Goal: Book appointment/travel/reservation

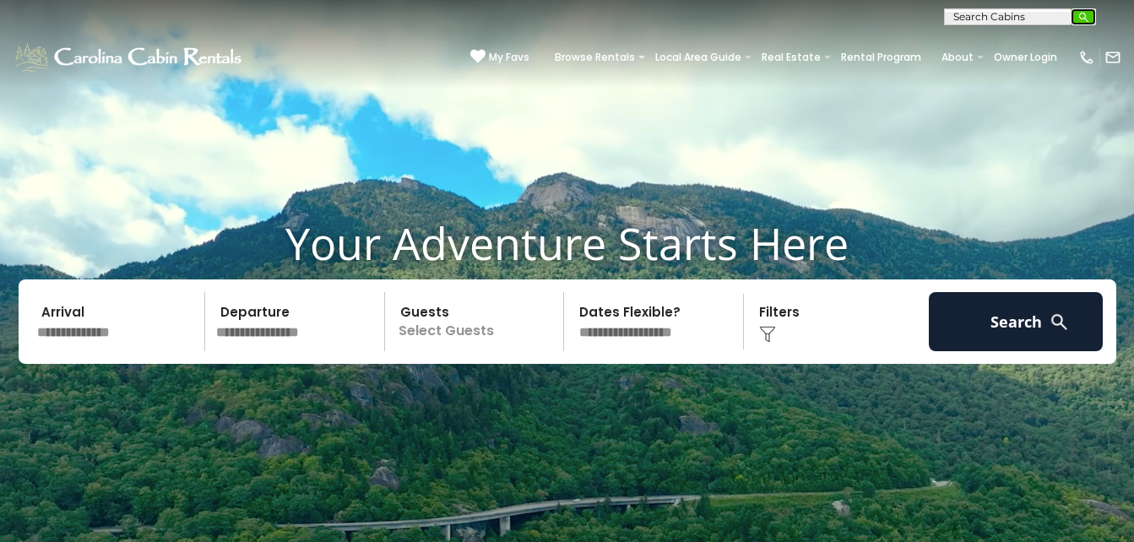
click at [1084, 11] on img "submit" at bounding box center [1084, 17] width 13 height 13
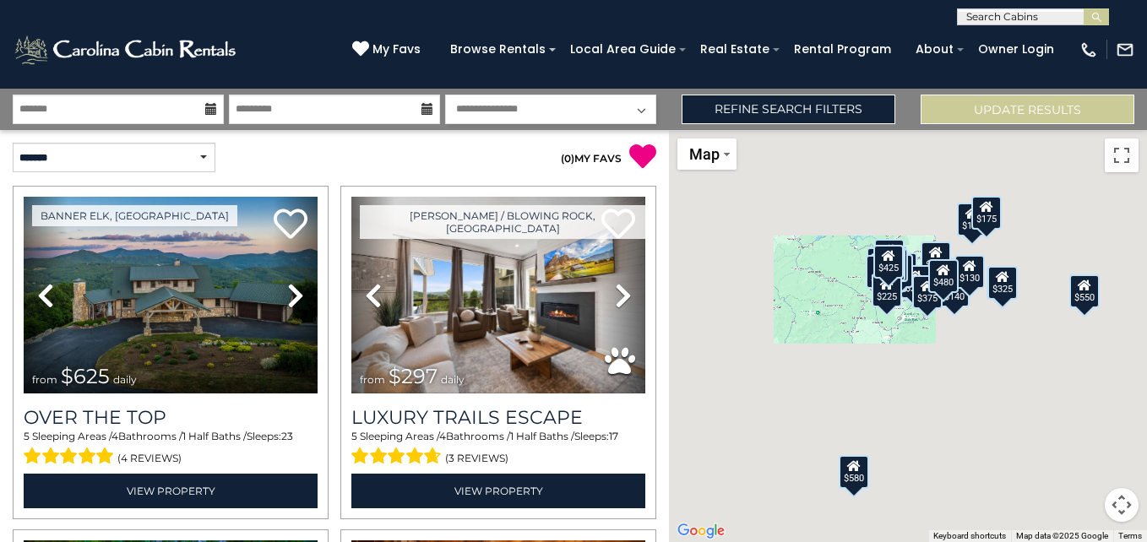
scroll to position [1, 0]
click at [1055, 16] on input "text" at bounding box center [1032, 19] width 148 height 17
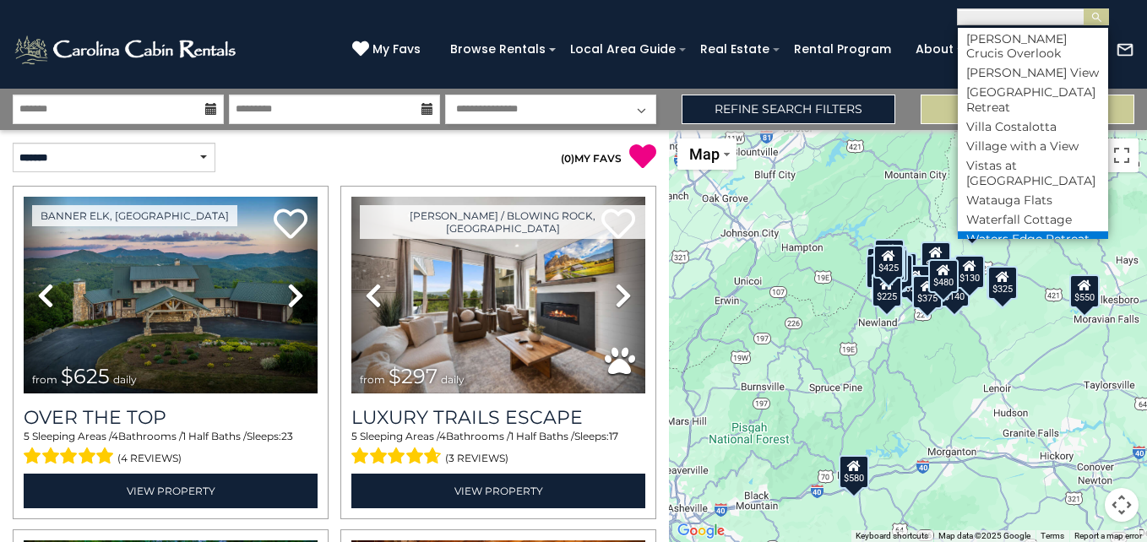
scroll to position [9014, 0]
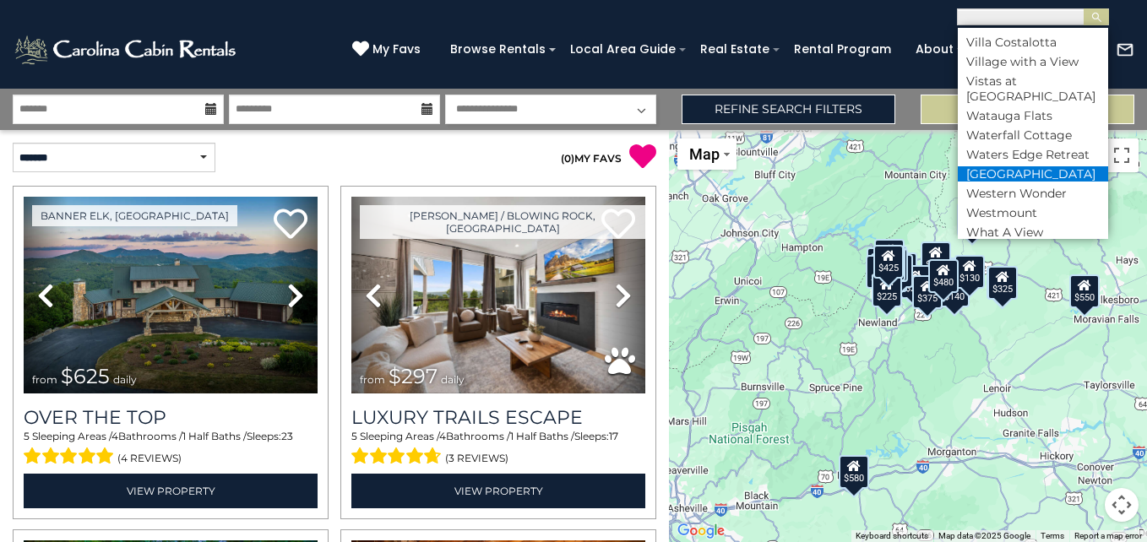
click at [1046, 182] on li "[GEOGRAPHIC_DATA]" at bounding box center [1033, 173] width 150 height 15
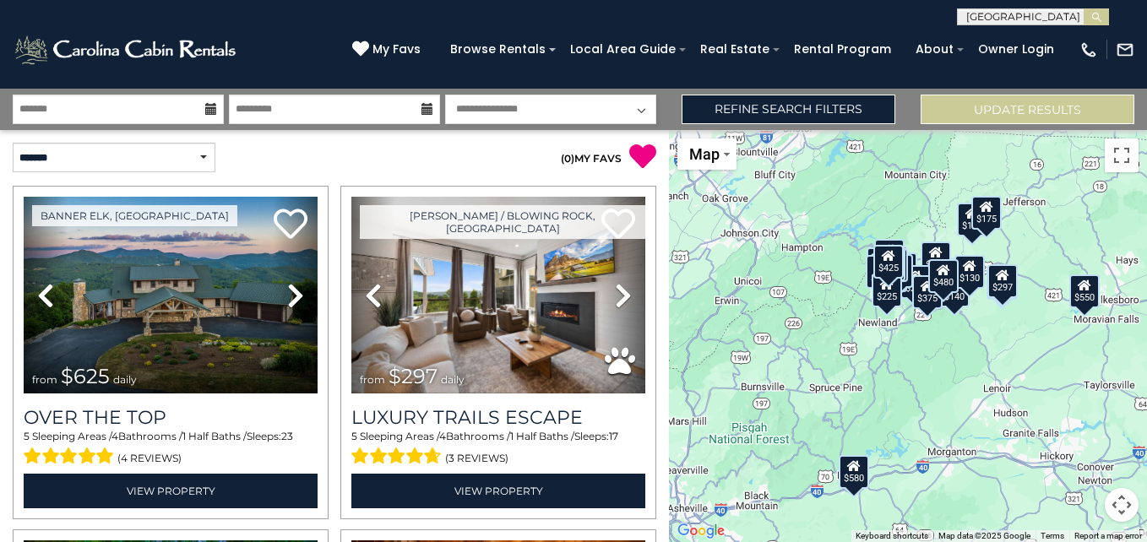
click at [1075, 14] on input "text" at bounding box center [1032, 19] width 148 height 17
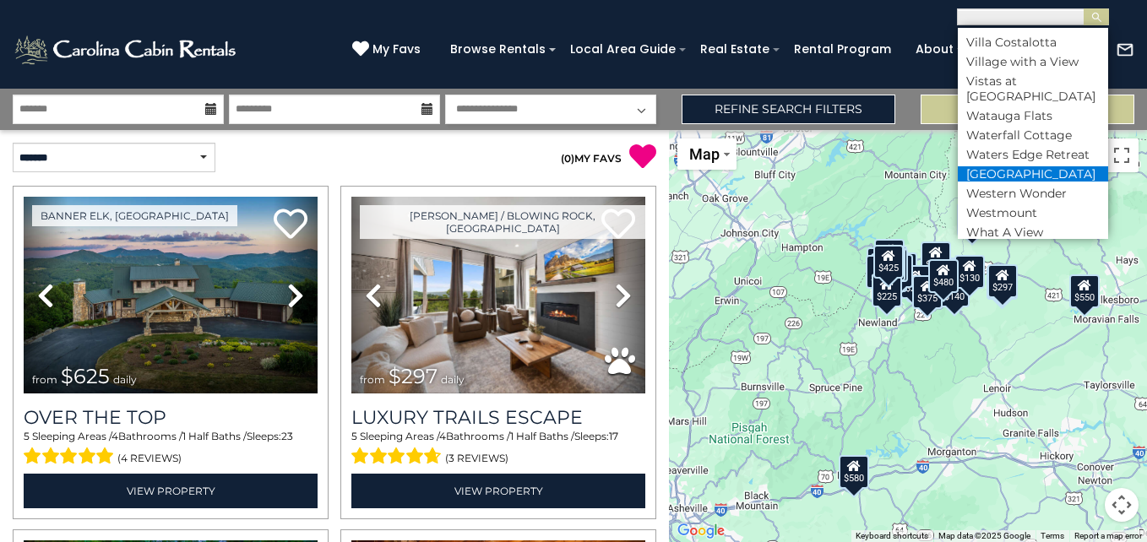
click at [1075, 182] on li "[GEOGRAPHIC_DATA]" at bounding box center [1033, 173] width 150 height 15
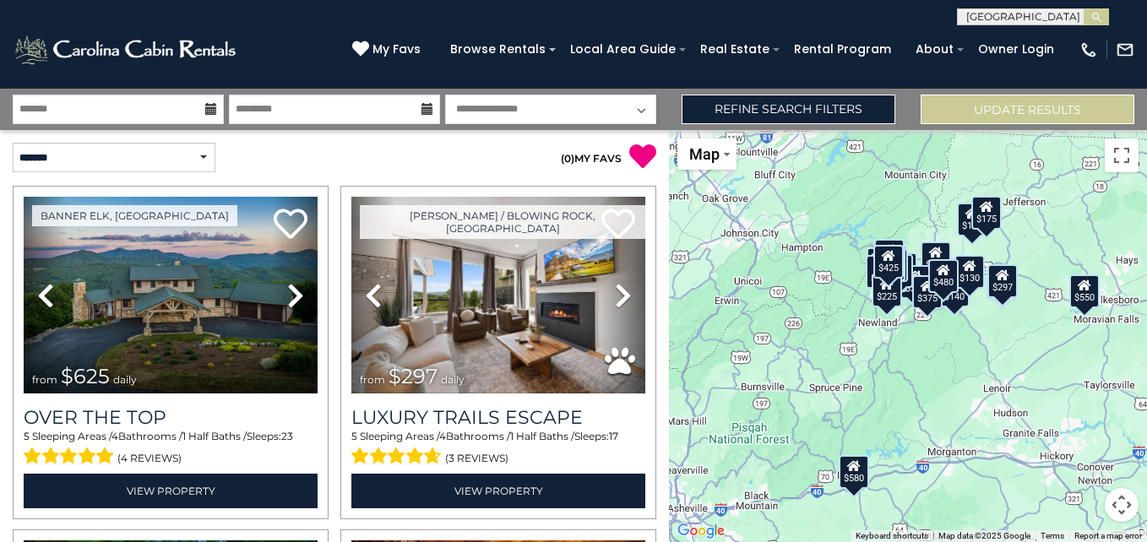
click at [1075, 186] on div "$625 $297 $175 $165 $300 $580 $290 $424 $395 $270 $185 $265 $230 $550 $349 $230…" at bounding box center [908, 336] width 478 height 412
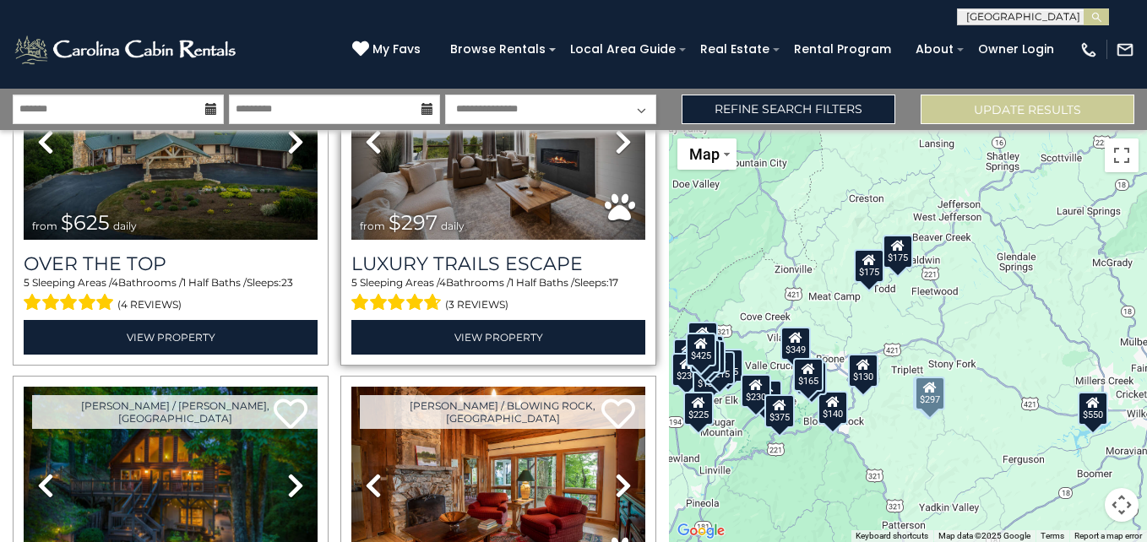
scroll to position [0, 0]
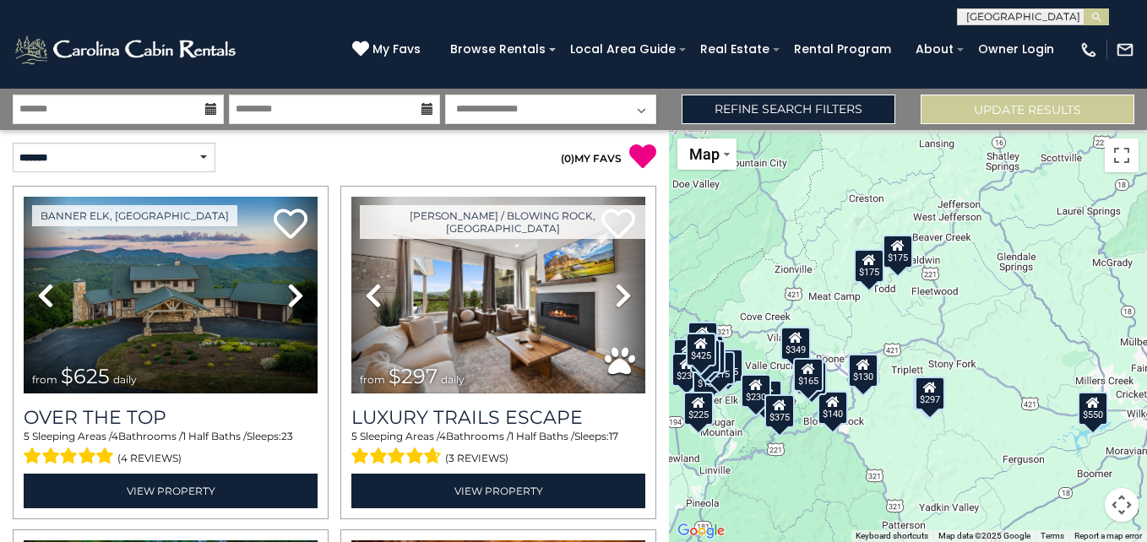
click at [1075, 11] on input "text" at bounding box center [1032, 19] width 148 height 17
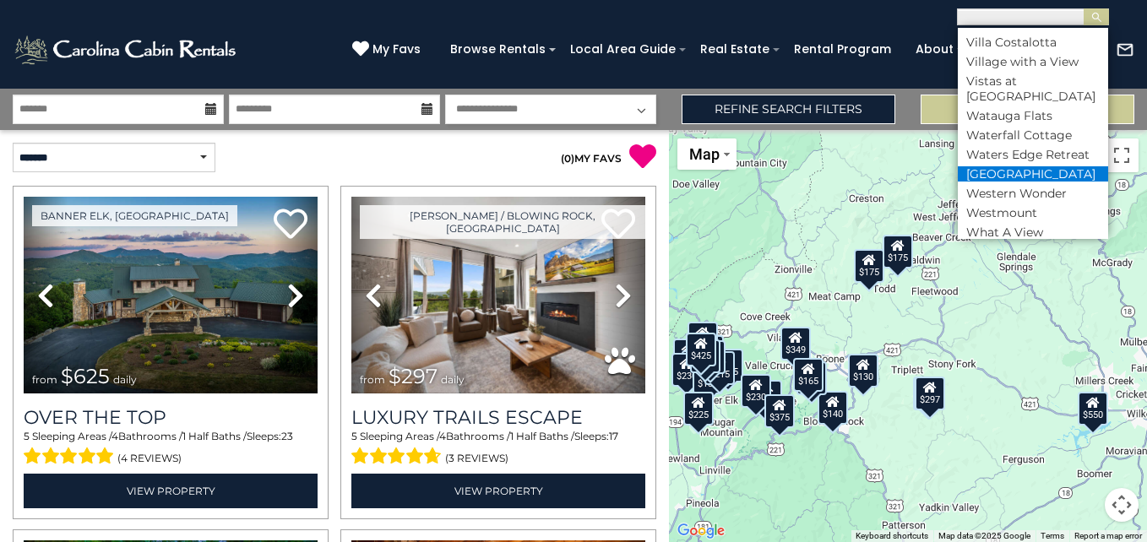
click at [1067, 182] on li "[GEOGRAPHIC_DATA]" at bounding box center [1033, 173] width 150 height 15
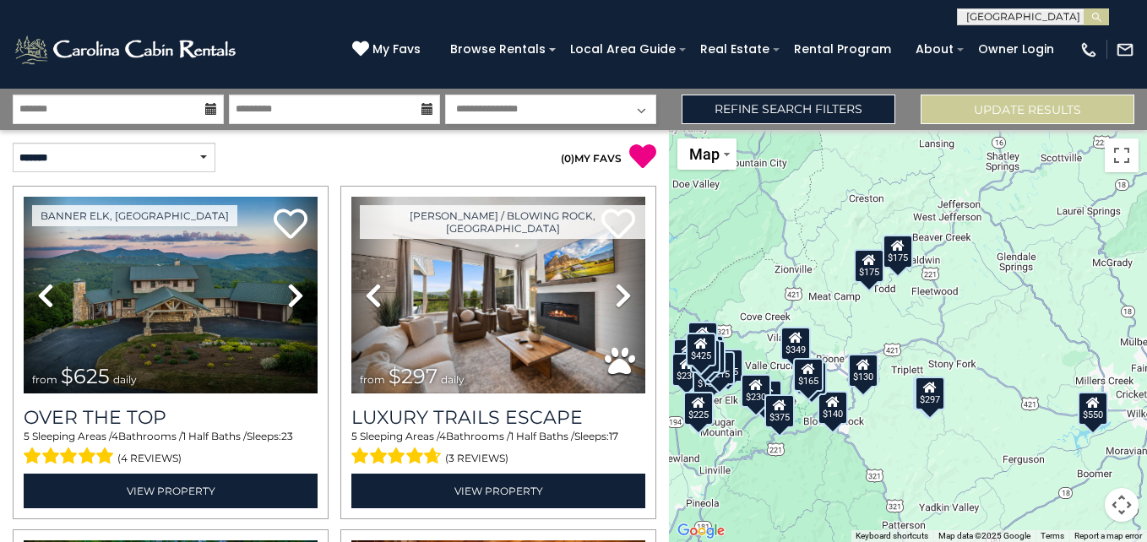
click at [1067, 183] on div "$625 $297 $175 $165 $300 $580 $290 $424 $395 $270 $185 $265 $230 $550 $349 $230…" at bounding box center [908, 336] width 478 height 412
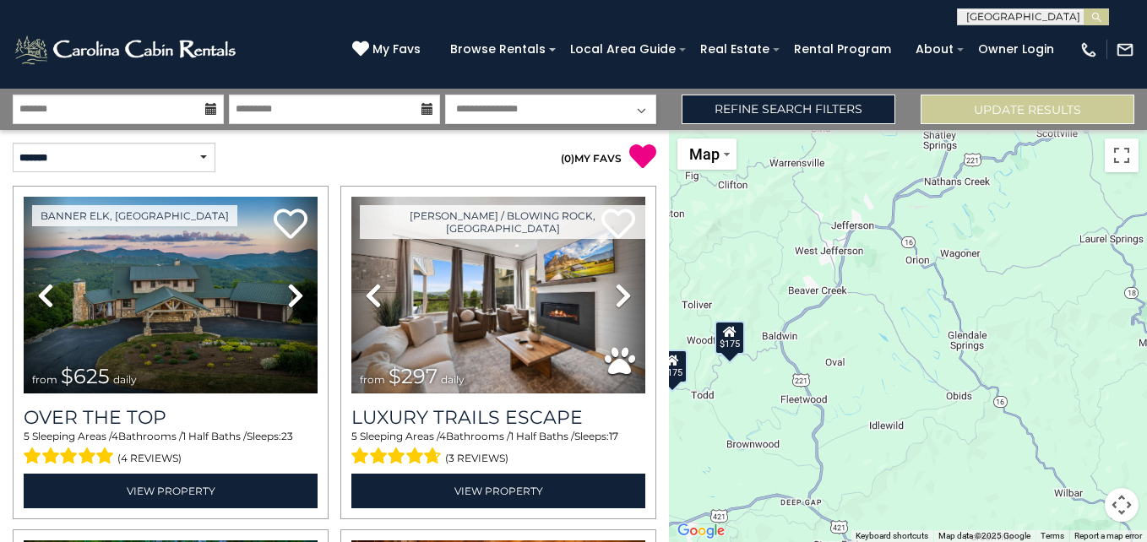
click at [731, 342] on div "$175" at bounding box center [729, 338] width 30 height 34
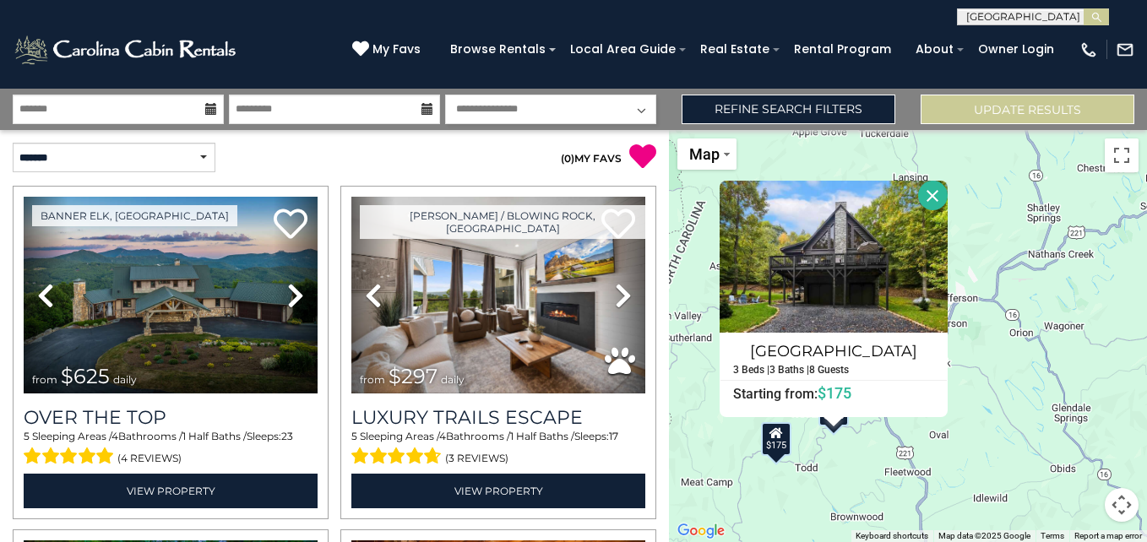
click at [780, 444] on div "$175" at bounding box center [776, 439] width 30 height 34
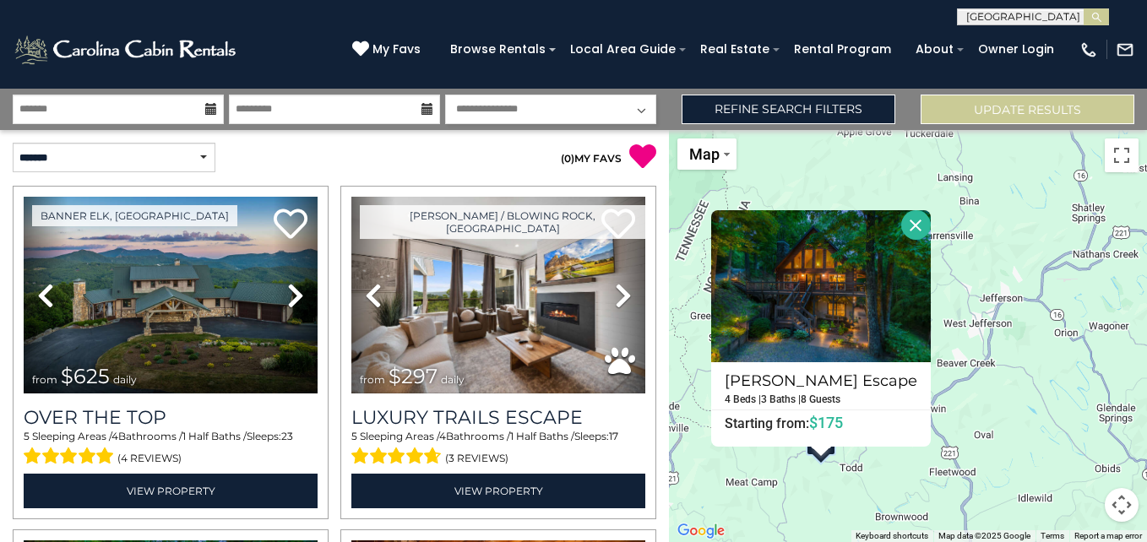
click at [906, 214] on button "Close" at bounding box center [916, 225] width 30 height 30
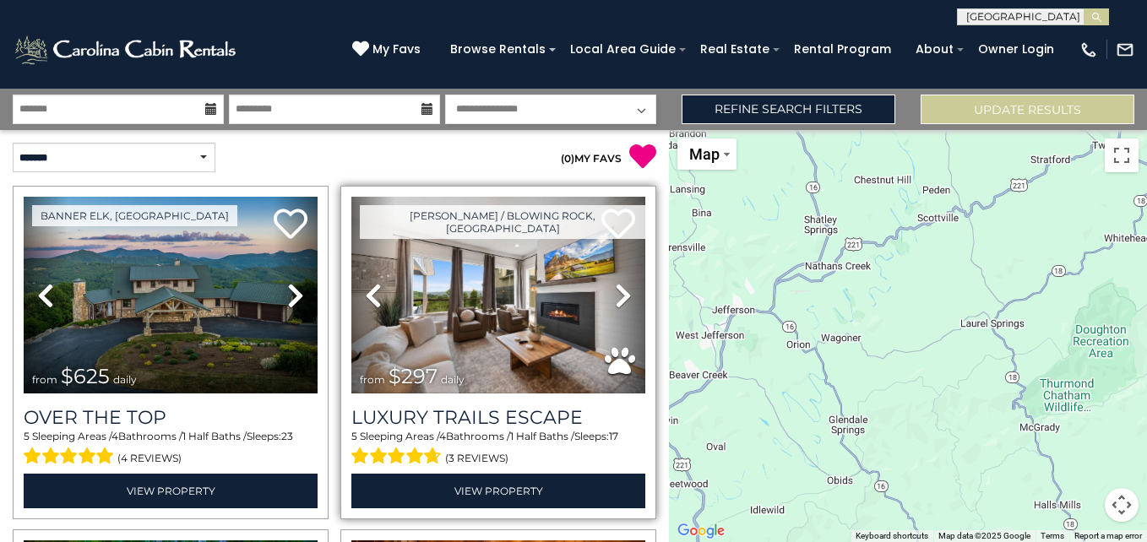
drag, startPoint x: 915, startPoint y: 367, endPoint x: 647, endPoint y: 377, distance: 267.9
click at [647, 377] on div "**********" at bounding box center [573, 315] width 1147 height 453
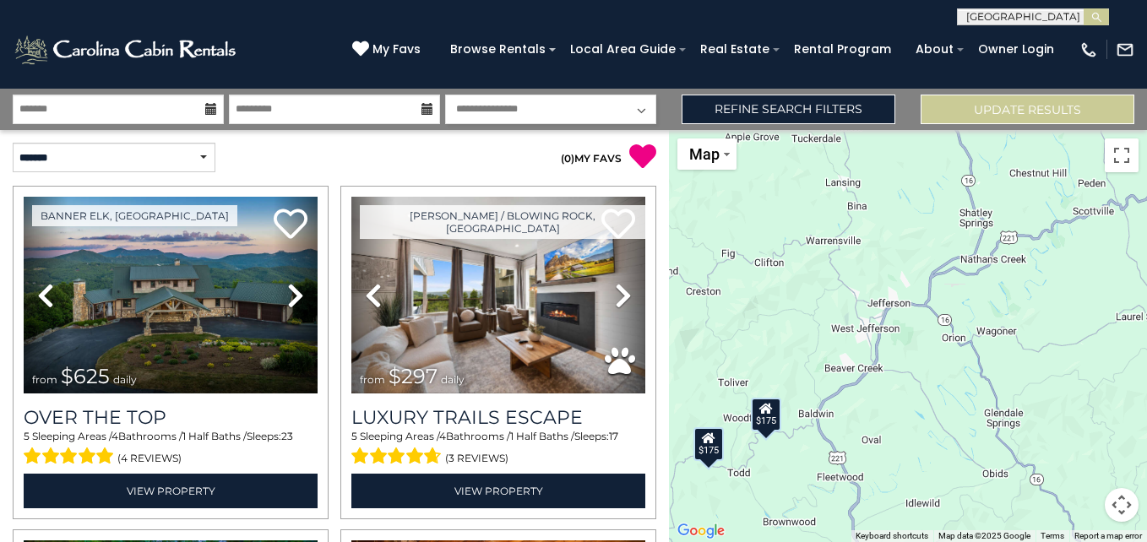
drag, startPoint x: 979, startPoint y: 243, endPoint x: 1131, endPoint y: 236, distance: 152.2
click at [1134, 236] on div "$625 $297 $175 $165 $300 $580 $290 $424 $395 $270 $185 $265 $230 $550 $349 $230…" at bounding box center [908, 336] width 478 height 412
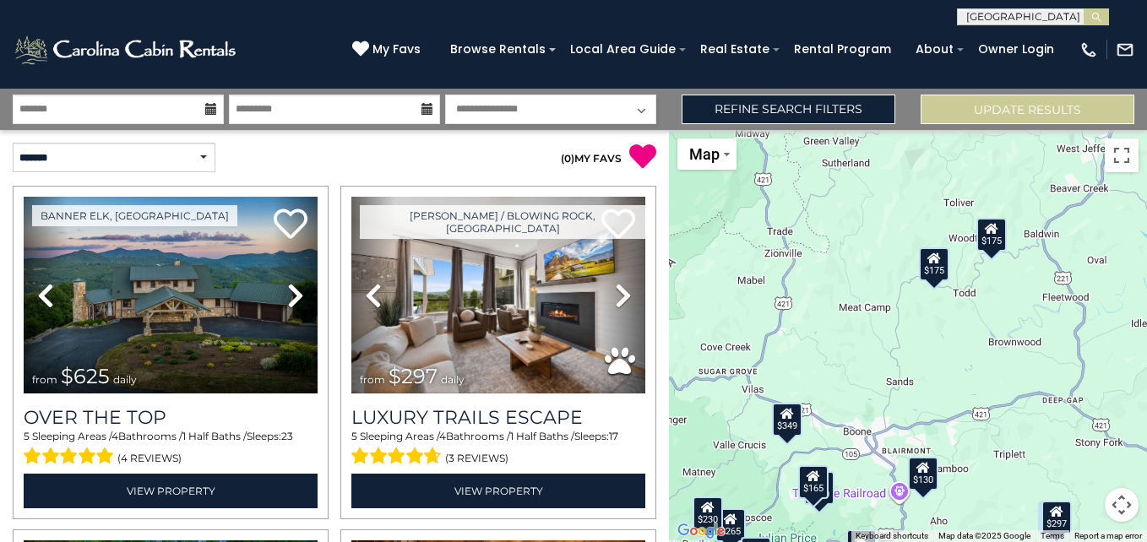
drag, startPoint x: 768, startPoint y: 331, endPoint x: 996, endPoint y: 153, distance: 290.0
click at [1001, 149] on div "$625 $297 $175 $165 $300 $580 $290 $424 $395 $270 $185 $265 $230 $550 $349 $230…" at bounding box center [908, 336] width 478 height 412
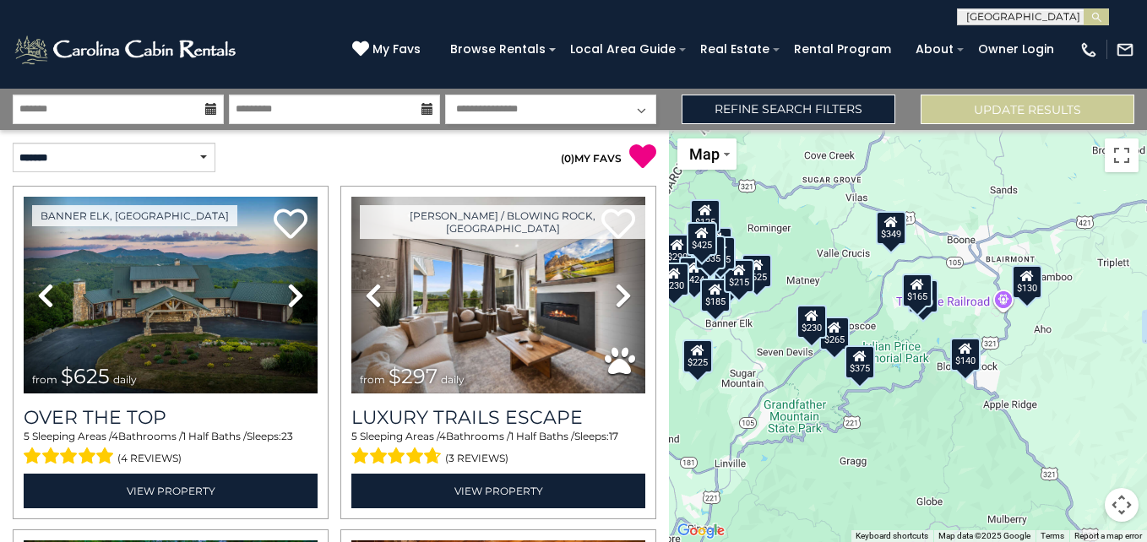
drag, startPoint x: 737, startPoint y: 375, endPoint x: 828, endPoint y: 188, distance: 207.3
click at [828, 188] on div "$625 $297 $175 $165 $300 $580 $290 $424 $395 $270 $185 $265 $230 $550 $349 $230…" at bounding box center [908, 336] width 478 height 412
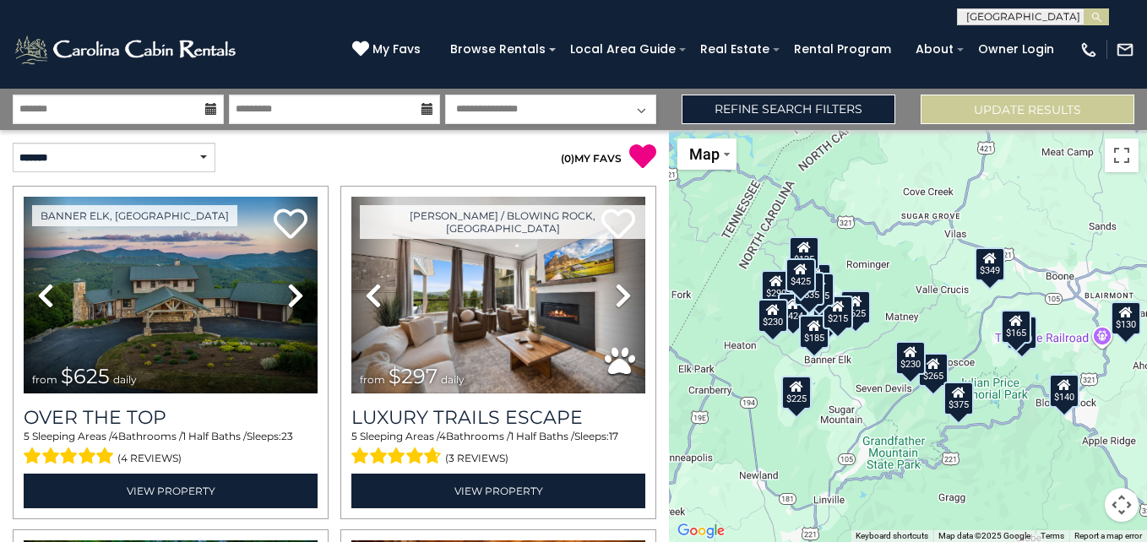
drag, startPoint x: 778, startPoint y: 292, endPoint x: 882, endPoint y: 331, distance: 110.9
click at [882, 331] on div "$625 $297 $175 $165 $300 $580 $290 $424 $395 $270 $185 $265 $230 $550 $349 $230…" at bounding box center [908, 336] width 478 height 412
click at [1126, 497] on button "Map camera controls" at bounding box center [1122, 505] width 34 height 34
click at [807, 303] on div "$535" at bounding box center [809, 289] width 30 height 34
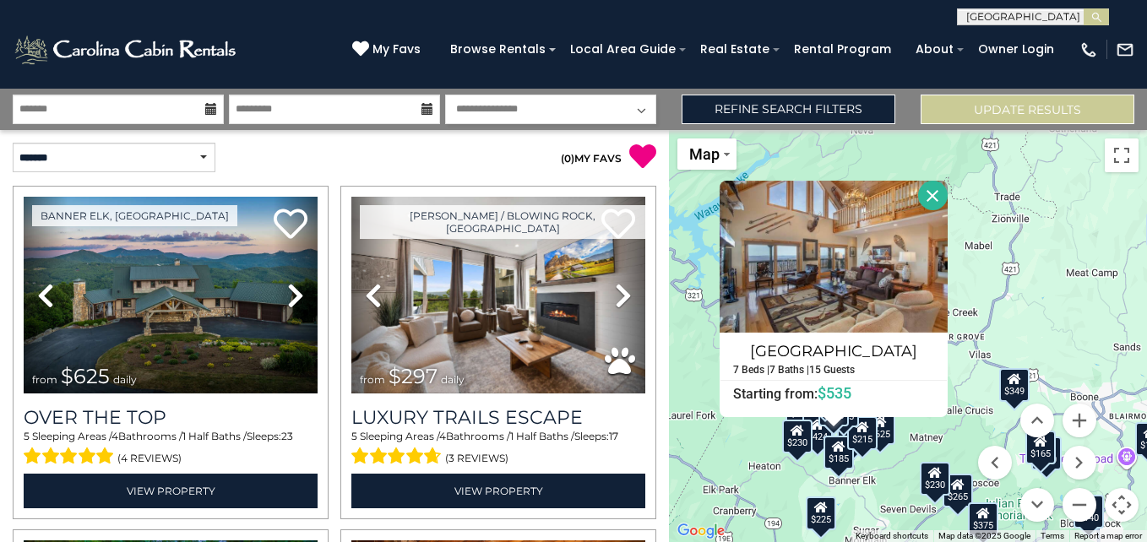
click at [927, 429] on div "$625 $297 $175 $165 $300 $580 $290 $424 $395 $270 $185 $265 $230 $550 $349 $230…" at bounding box center [908, 336] width 478 height 412
click at [1062, 12] on input "text" at bounding box center [1032, 19] width 148 height 17
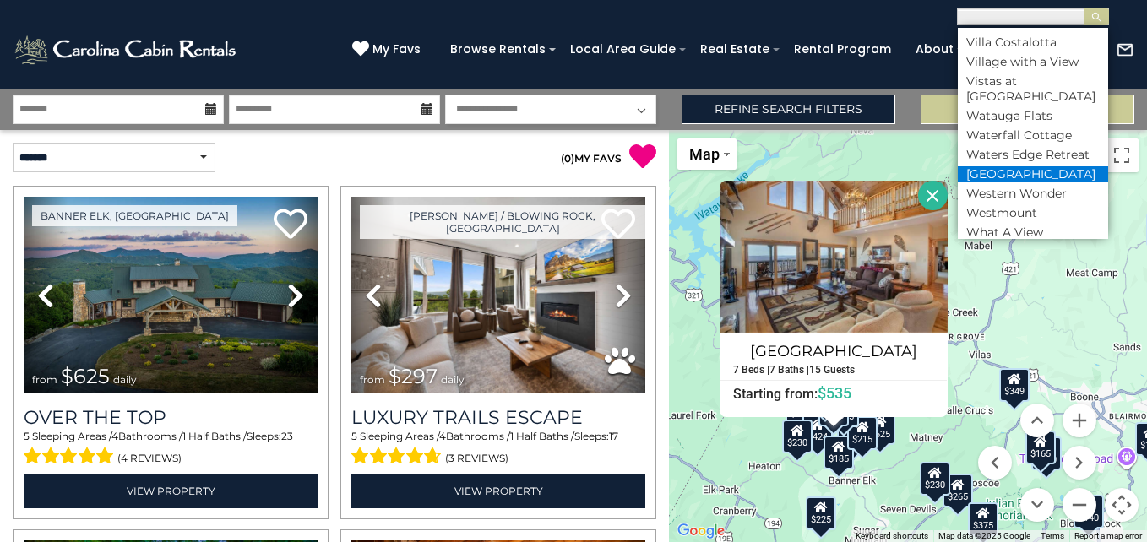
click at [1021, 182] on li "[GEOGRAPHIC_DATA]" at bounding box center [1033, 173] width 150 height 15
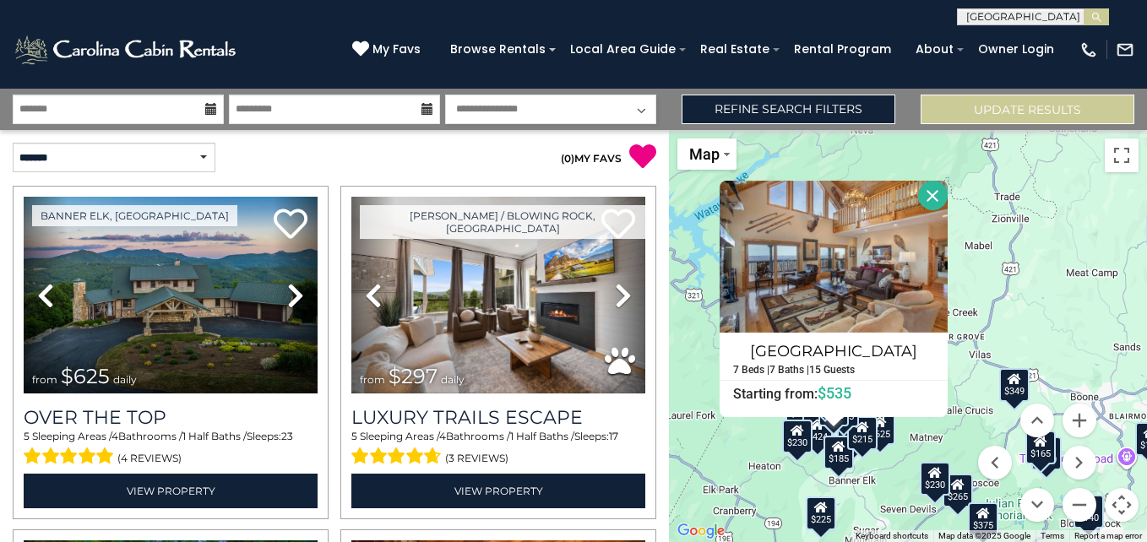
click at [1072, 11] on input "text" at bounding box center [1032, 19] width 148 height 17
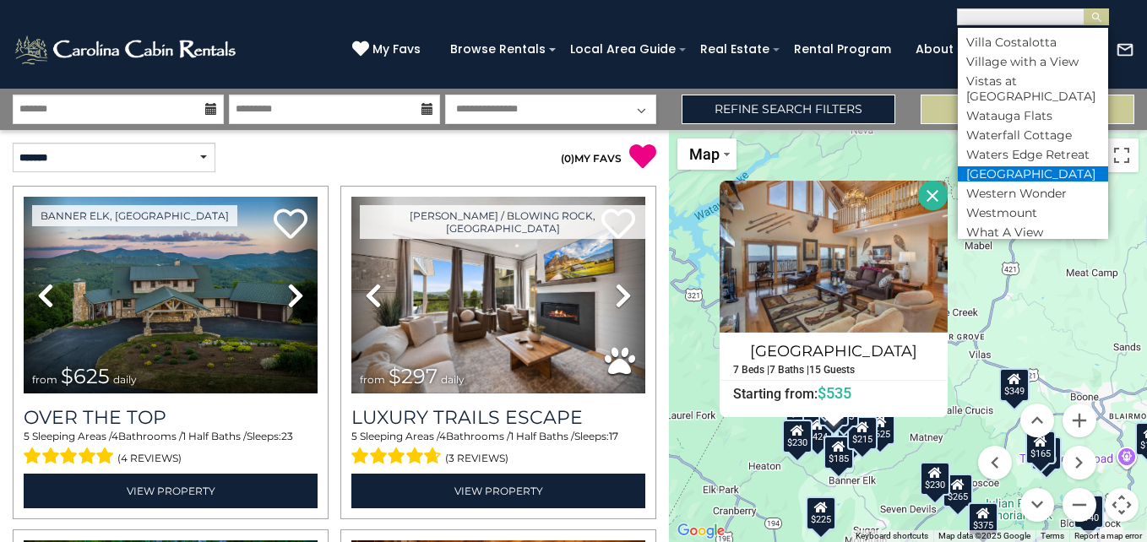
click at [1043, 182] on li "[GEOGRAPHIC_DATA]" at bounding box center [1033, 173] width 150 height 15
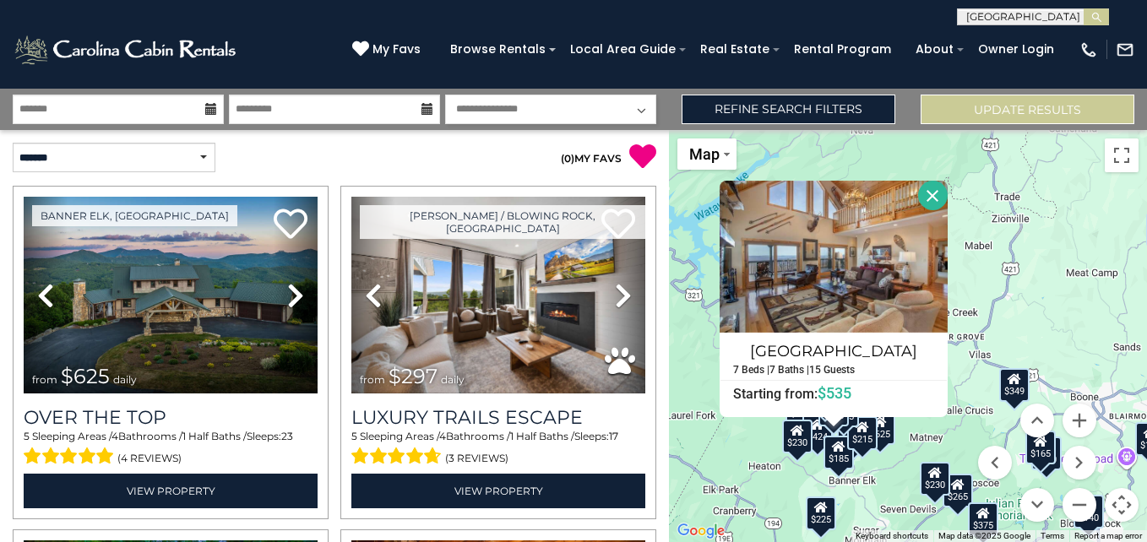
click at [1083, 8] on button "submit" at bounding box center [1095, 16] width 25 height 17
click at [1094, 9] on button "submit" at bounding box center [1095, 16] width 25 height 17
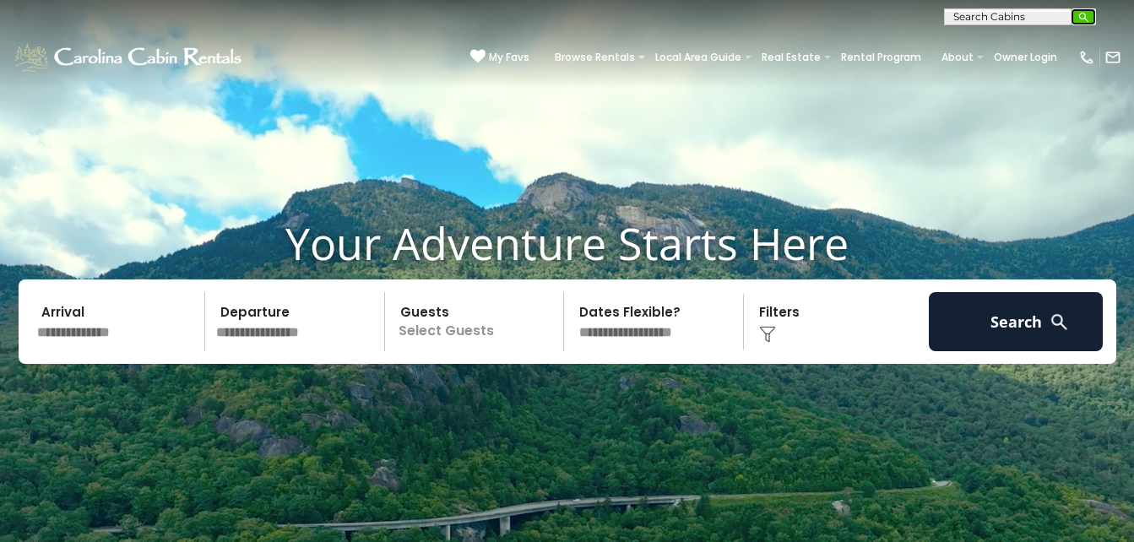
click at [1085, 11] on img "submit" at bounding box center [1084, 17] width 13 height 13
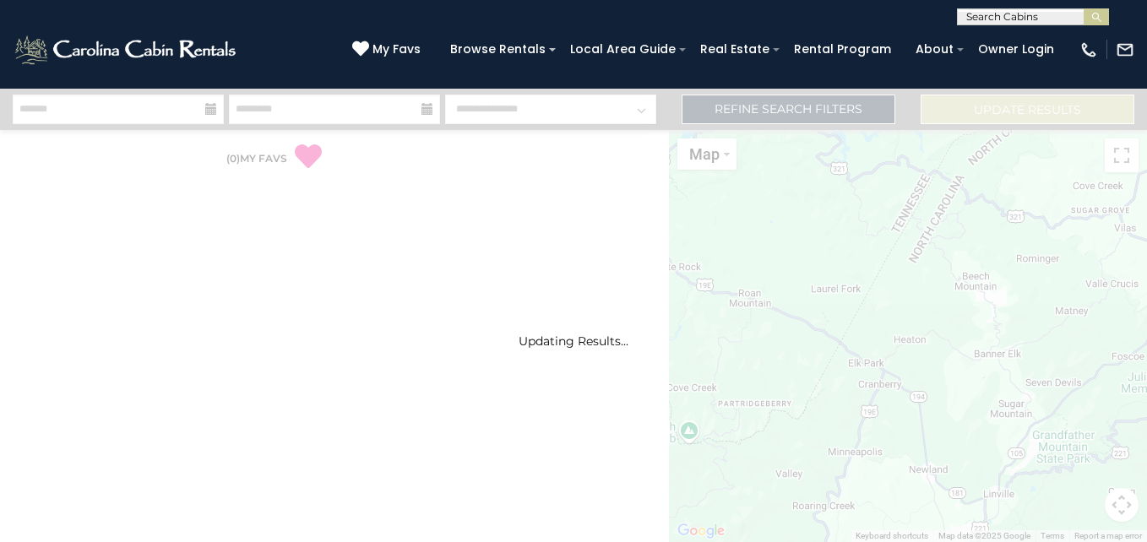
scroll to position [1, 0]
click at [1067, 15] on input "text" at bounding box center [1032, 19] width 148 height 17
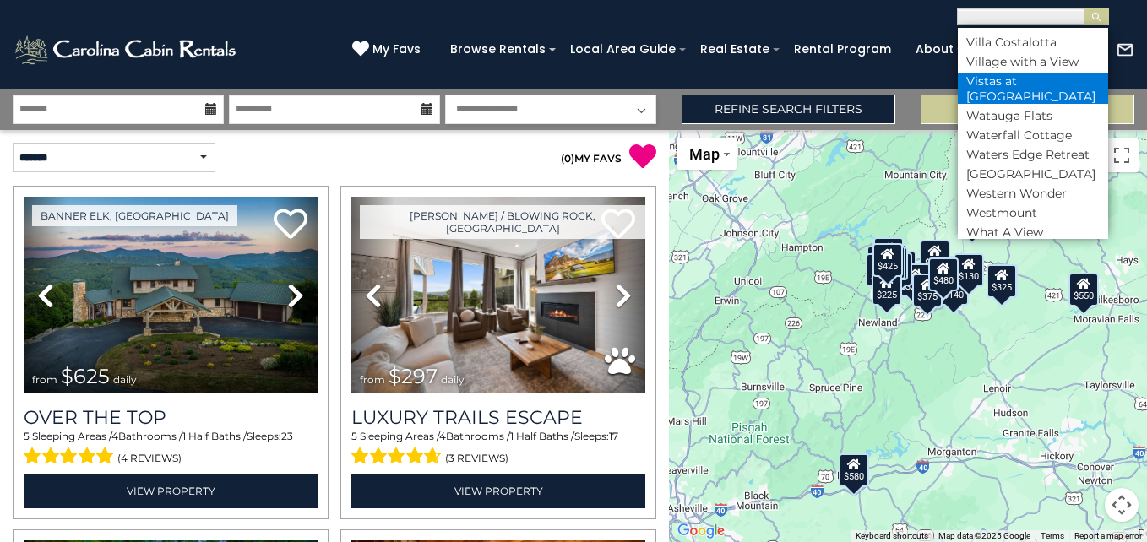
scroll to position [9098, 0]
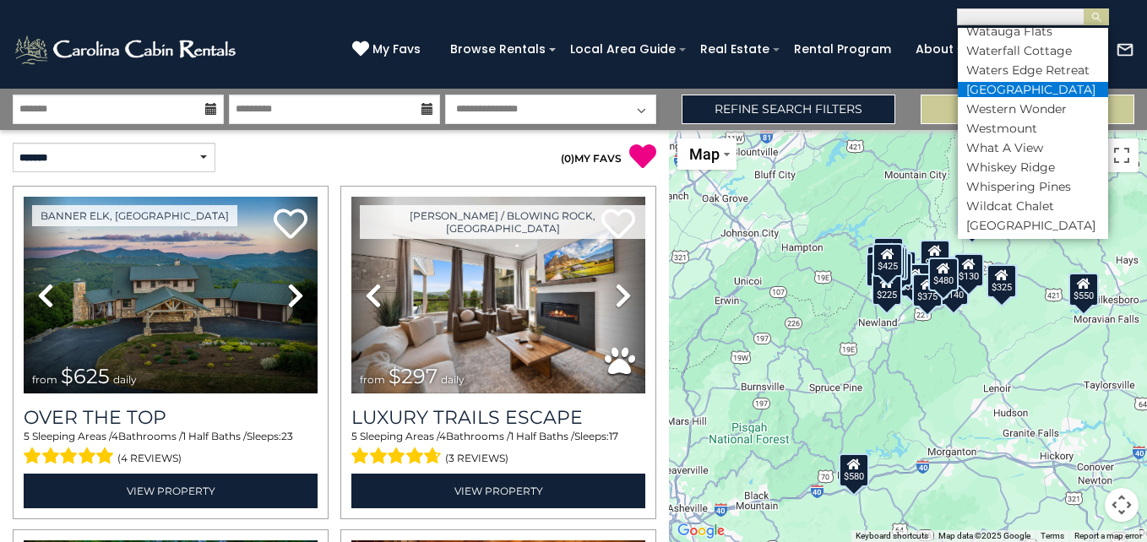
click at [1048, 97] on li "[GEOGRAPHIC_DATA]" at bounding box center [1033, 89] width 150 height 15
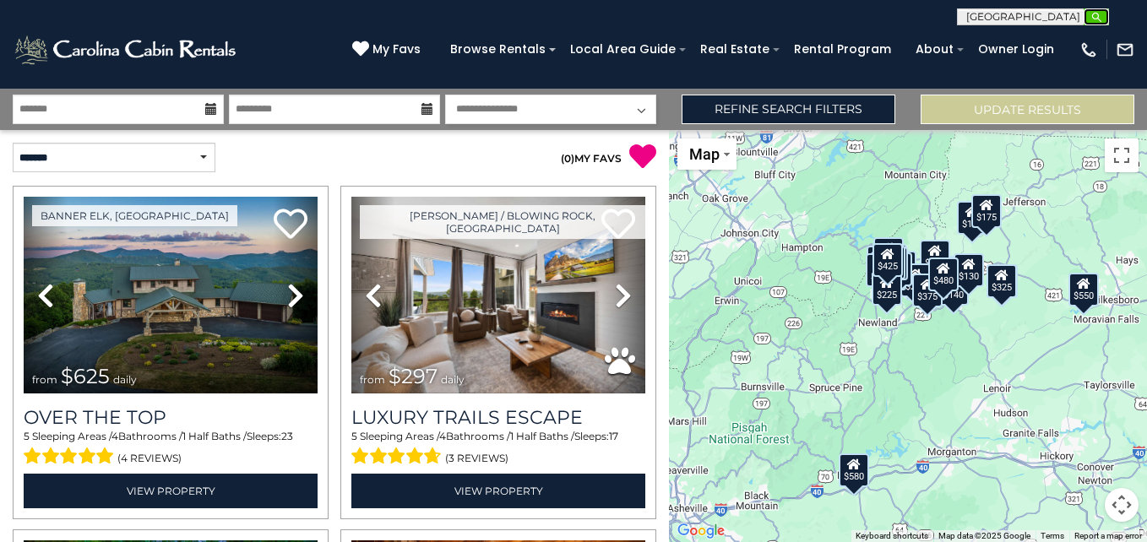
click at [1096, 11] on img "submit" at bounding box center [1096, 17] width 13 height 13
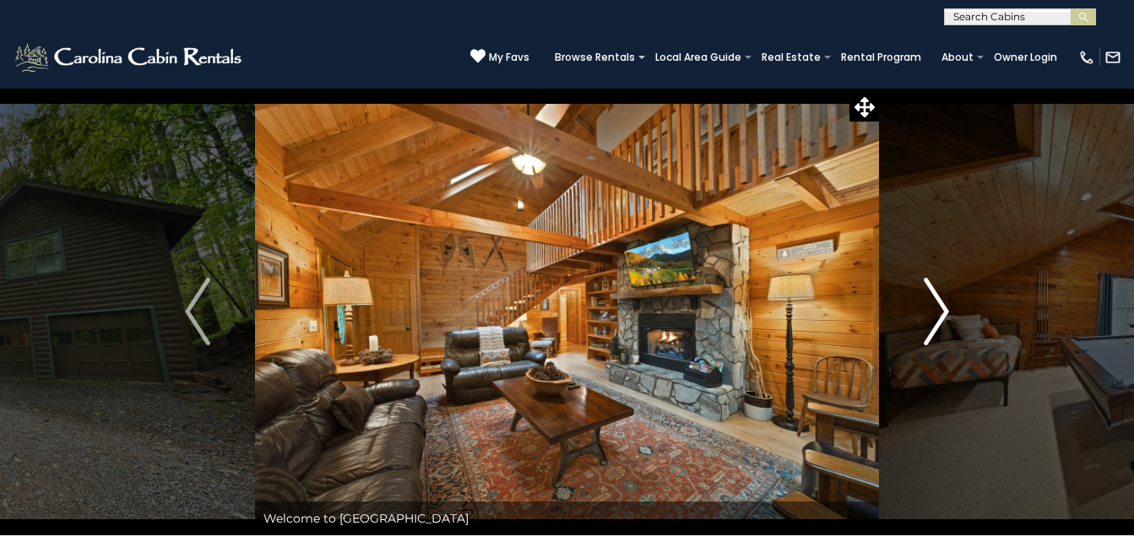
click at [942, 301] on img "Next" at bounding box center [936, 312] width 25 height 68
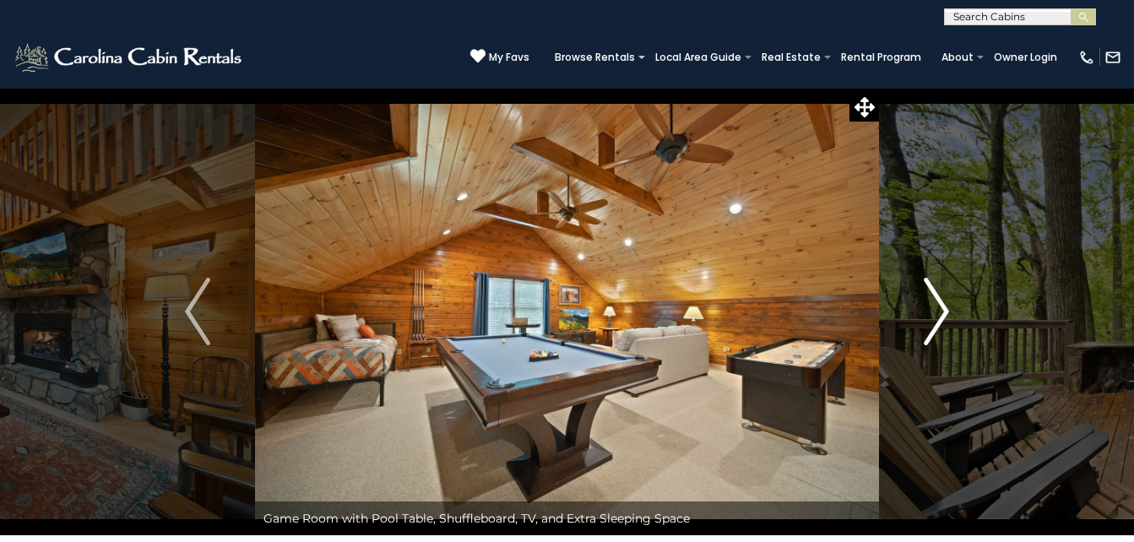
click at [942, 301] on img "Next" at bounding box center [936, 312] width 25 height 68
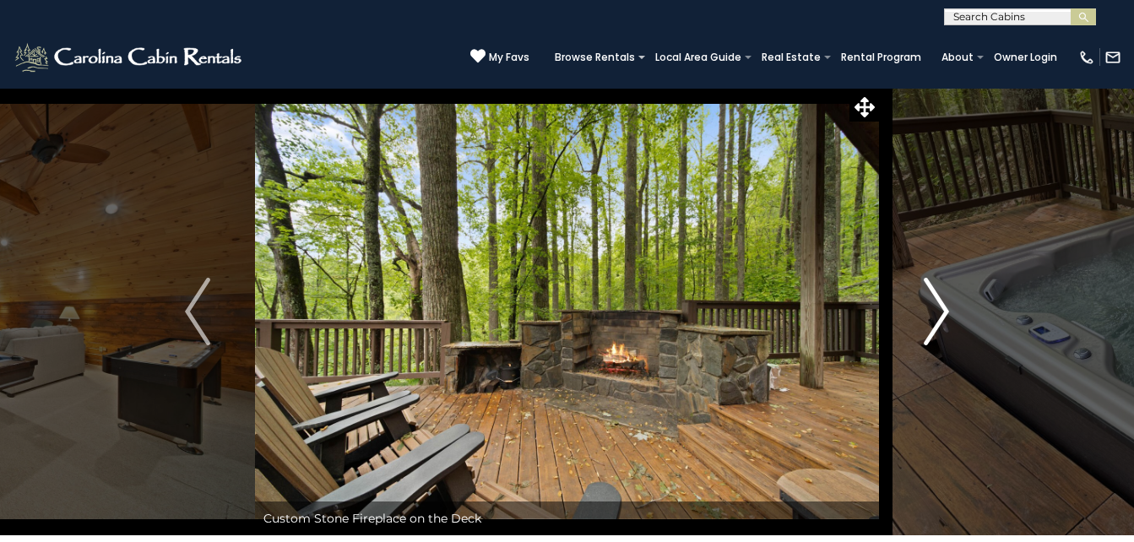
click at [942, 305] on img "Next" at bounding box center [936, 312] width 25 height 68
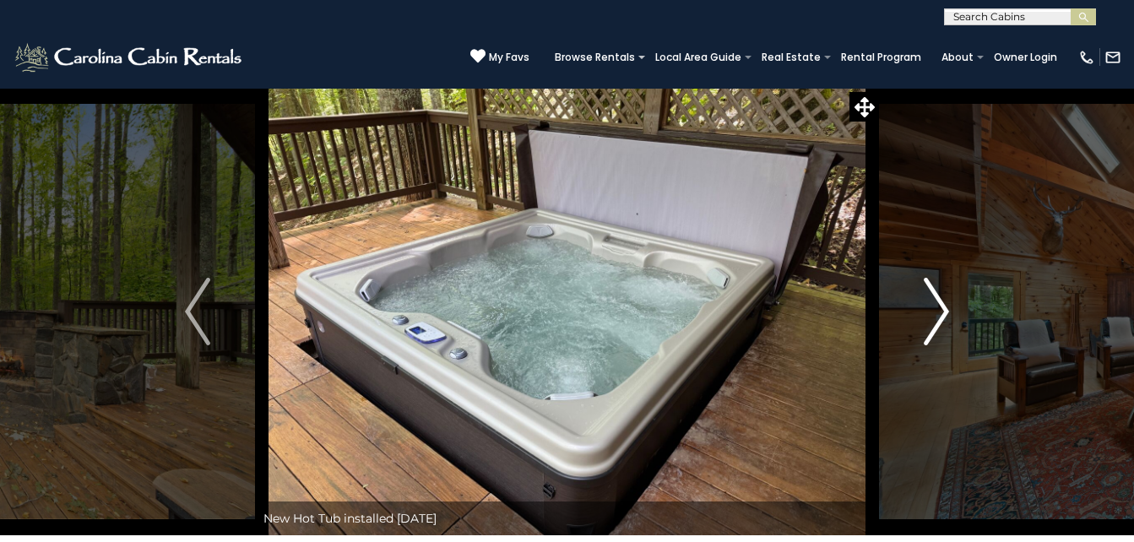
click at [942, 305] on img "Next" at bounding box center [936, 312] width 25 height 68
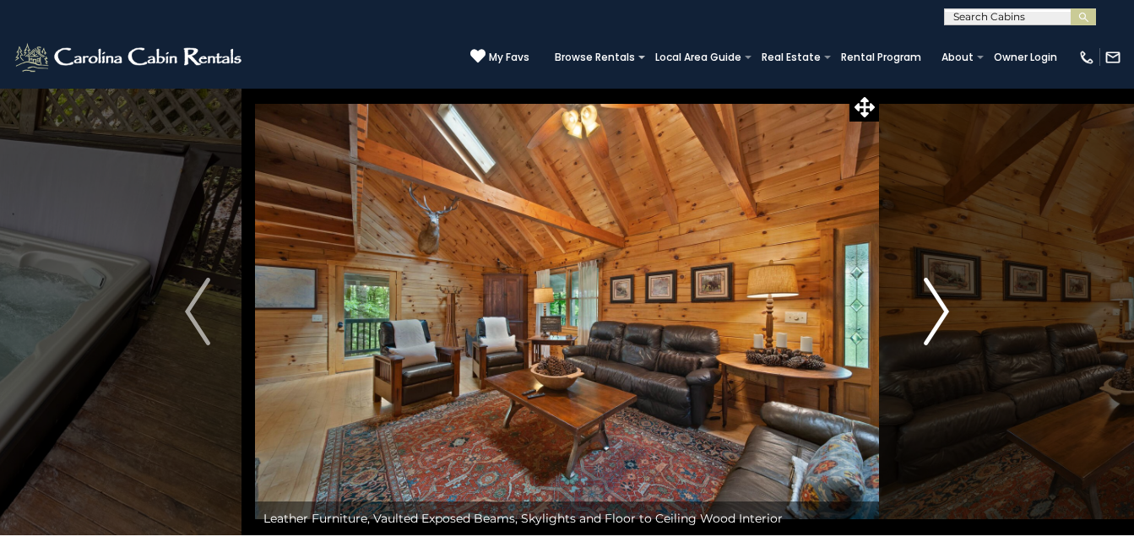
click at [942, 305] on img "Next" at bounding box center [936, 312] width 25 height 68
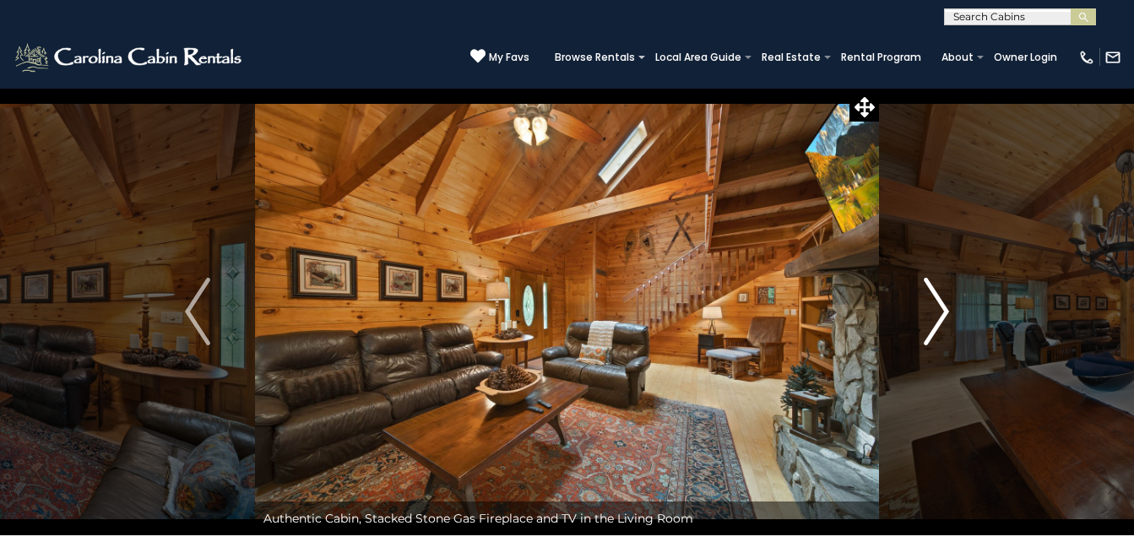
click at [942, 305] on img "Next" at bounding box center [936, 312] width 25 height 68
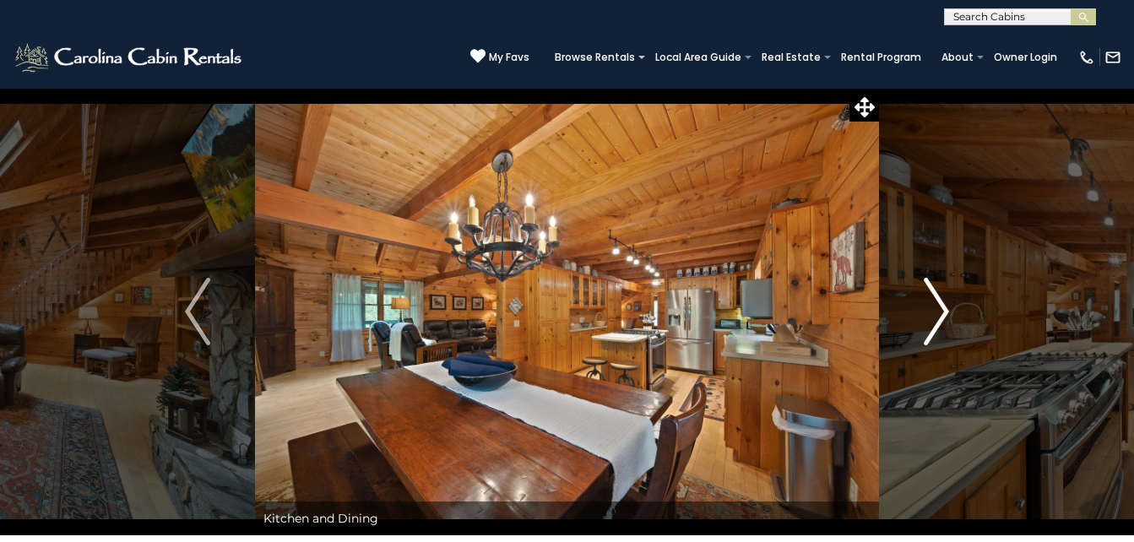
click at [942, 305] on img "Next" at bounding box center [936, 312] width 25 height 68
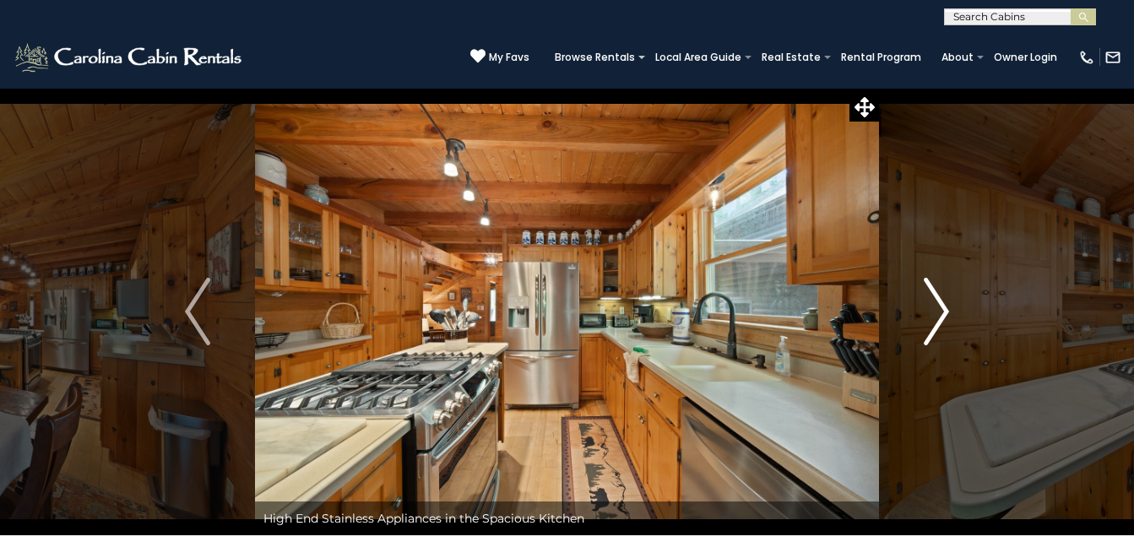
click at [942, 305] on img "Next" at bounding box center [936, 312] width 25 height 68
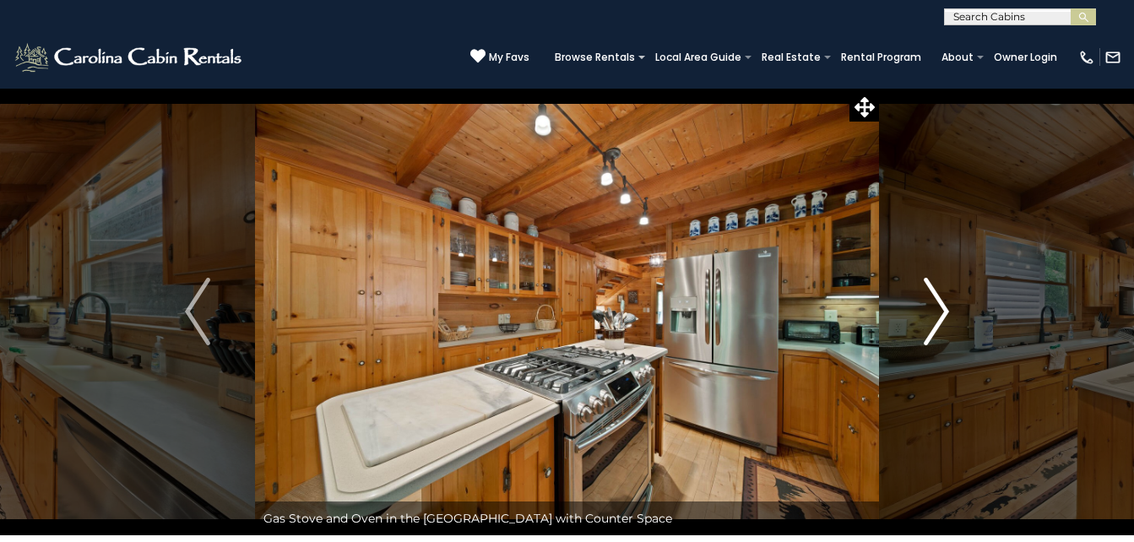
click at [942, 305] on img "Next" at bounding box center [936, 312] width 25 height 68
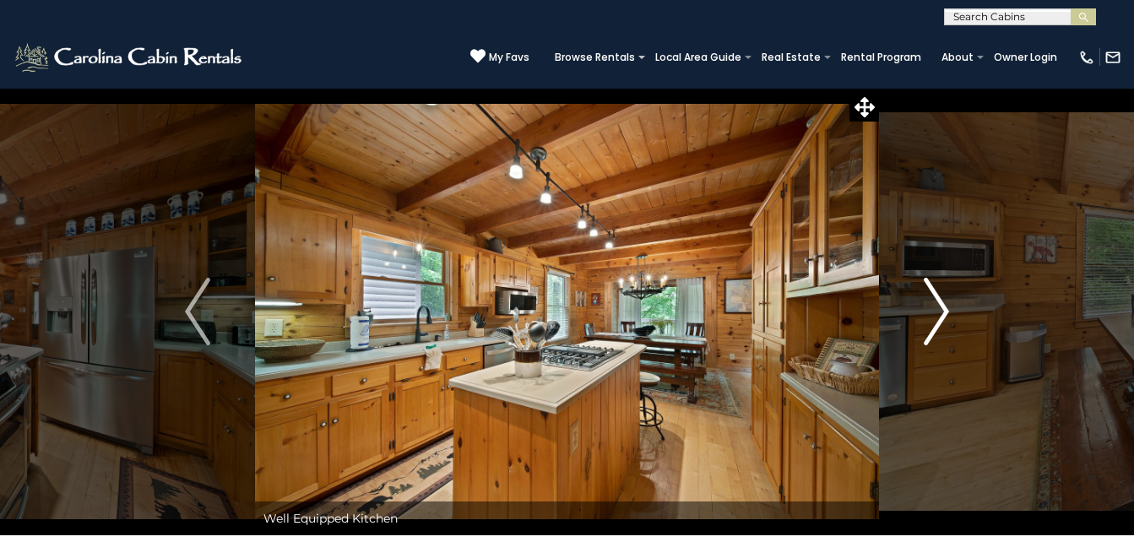
click at [942, 305] on img "Next" at bounding box center [936, 312] width 25 height 68
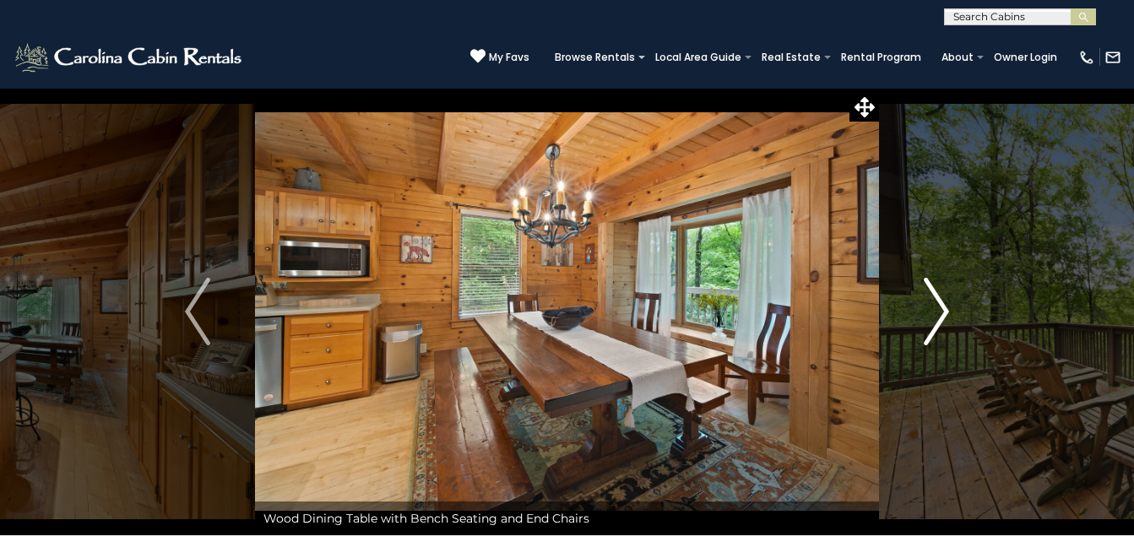
click at [942, 305] on img "Next" at bounding box center [936, 312] width 25 height 68
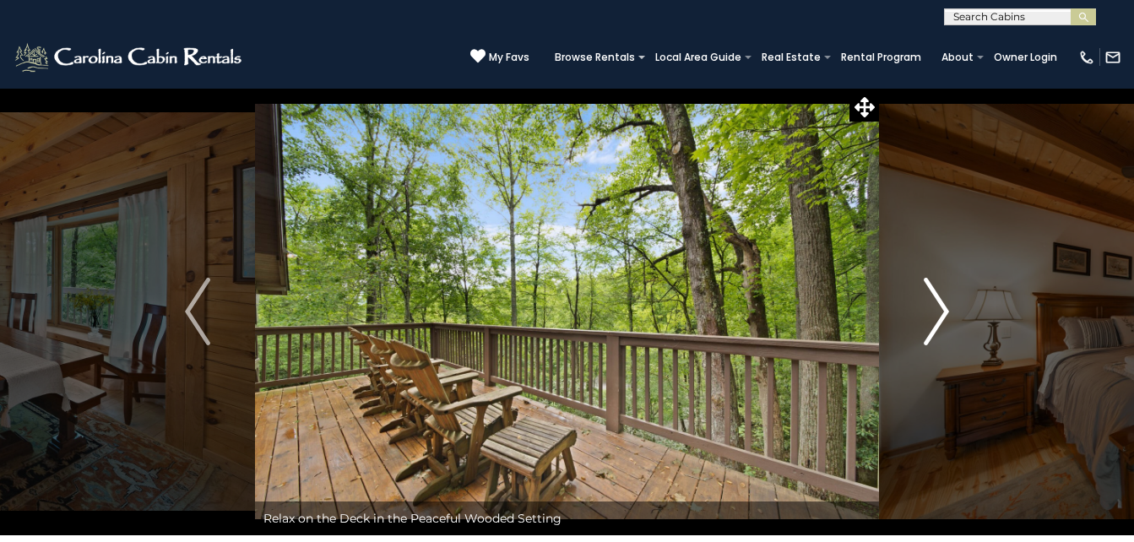
click at [942, 305] on img "Next" at bounding box center [936, 312] width 25 height 68
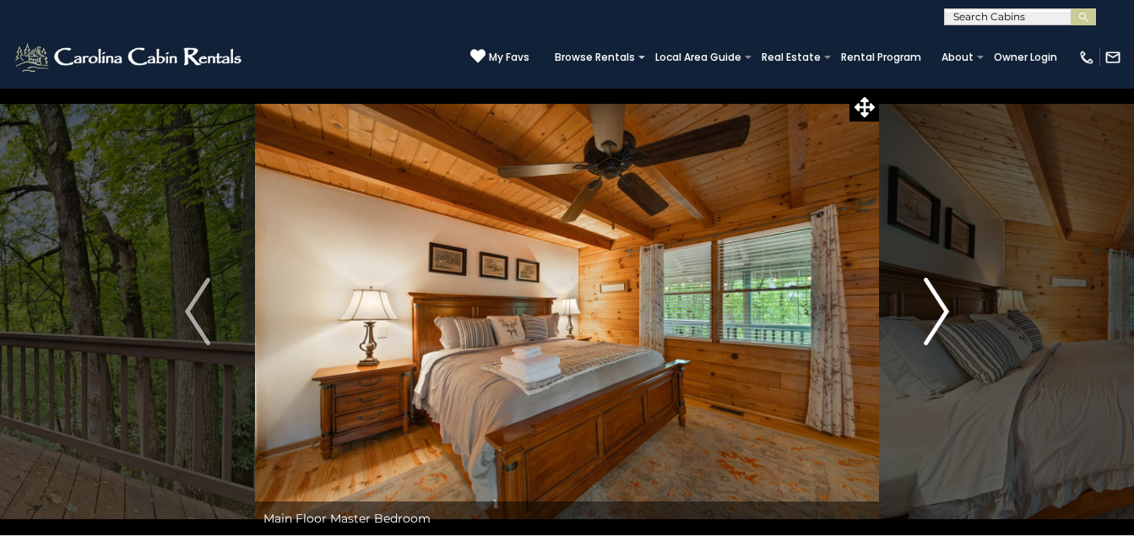
click at [942, 305] on img "Next" at bounding box center [936, 312] width 25 height 68
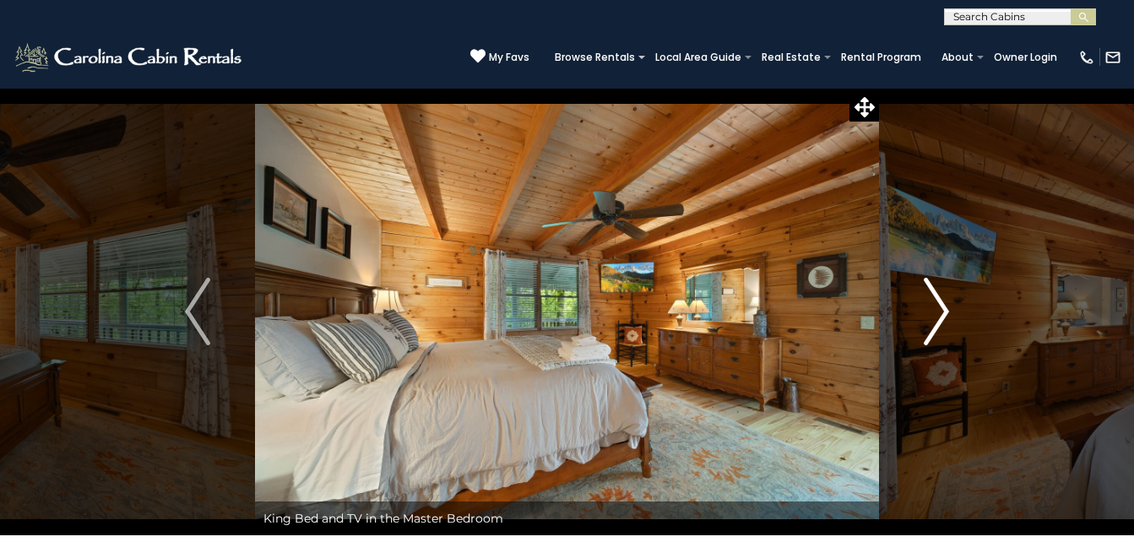
click at [942, 305] on img "Next" at bounding box center [936, 312] width 25 height 68
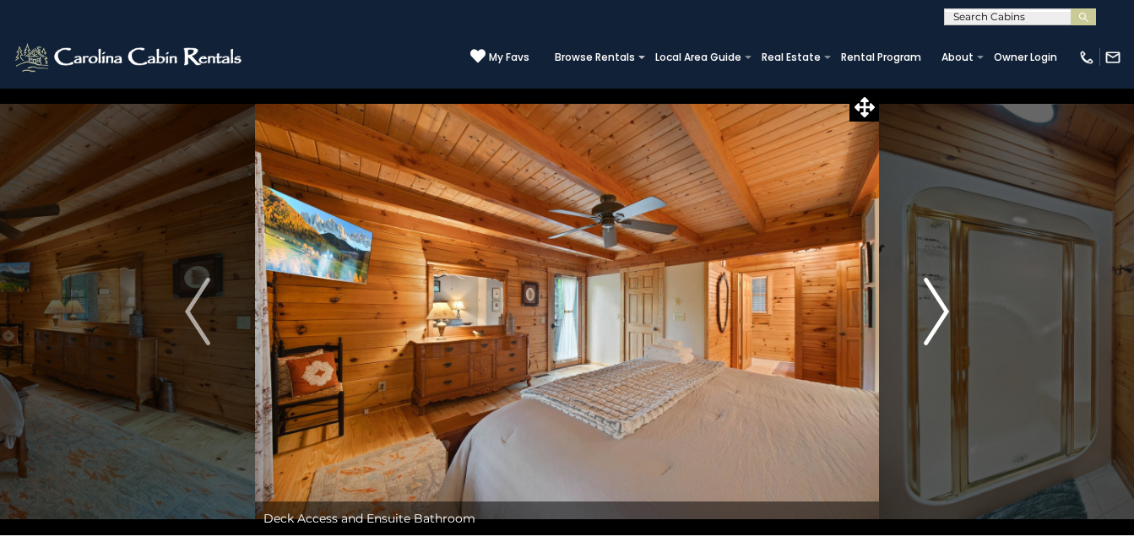
click at [942, 305] on img "Next" at bounding box center [936, 312] width 25 height 68
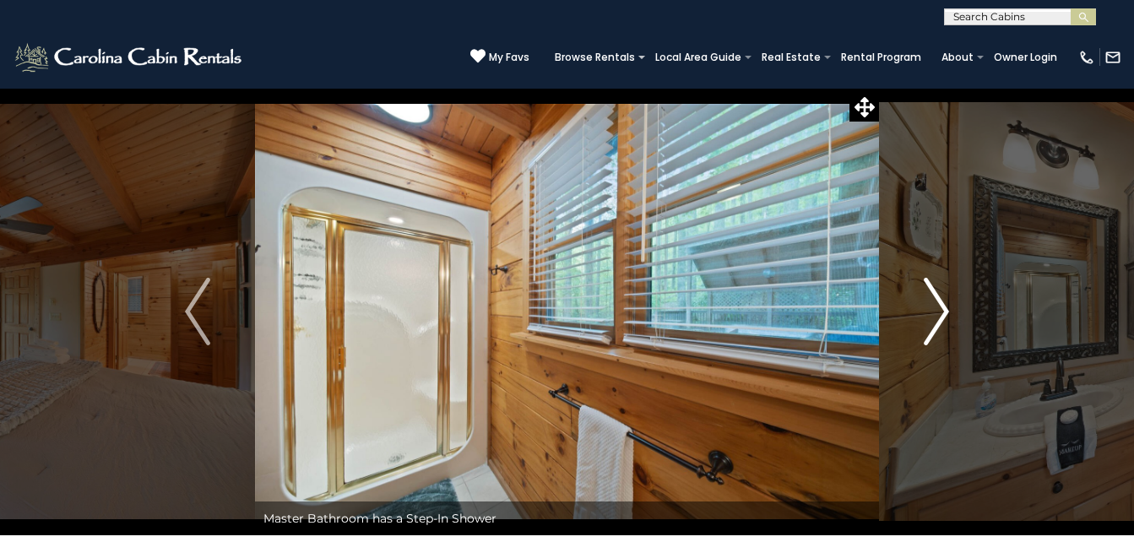
click at [942, 305] on img "Next" at bounding box center [936, 312] width 25 height 68
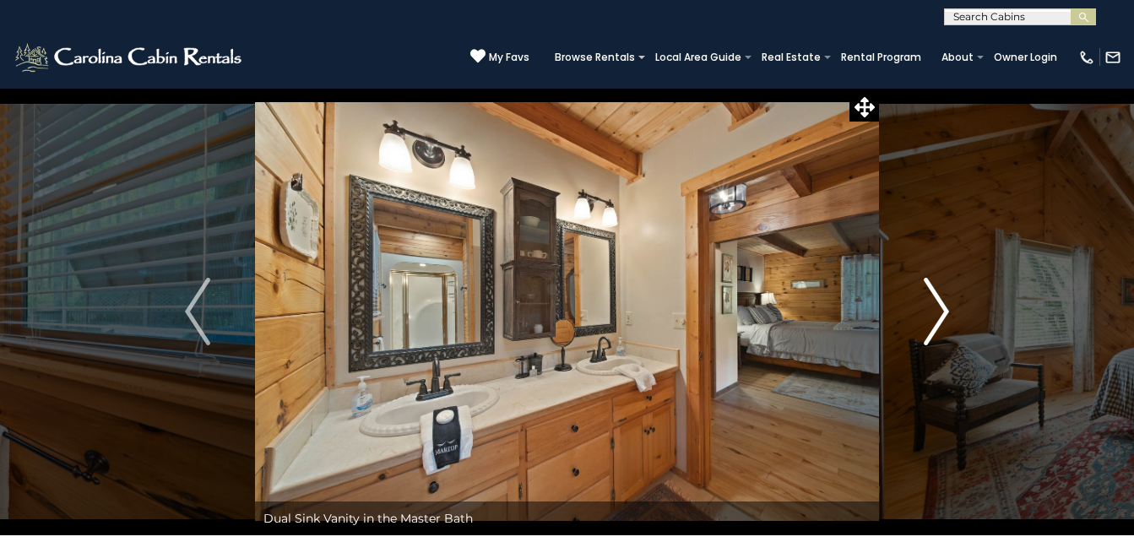
click at [942, 305] on img "Next" at bounding box center [936, 312] width 25 height 68
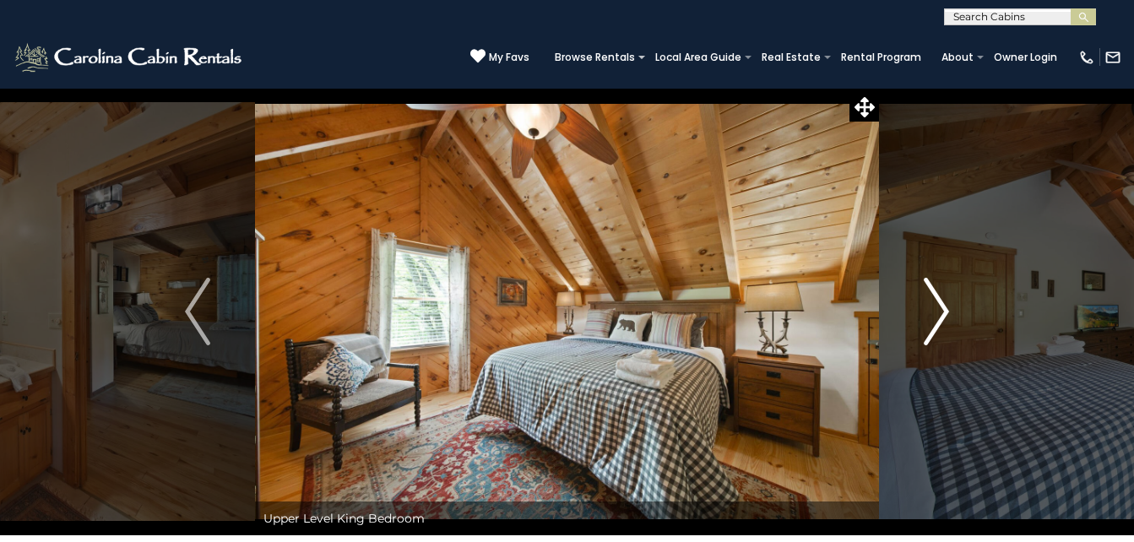
click at [942, 305] on img "Next" at bounding box center [936, 312] width 25 height 68
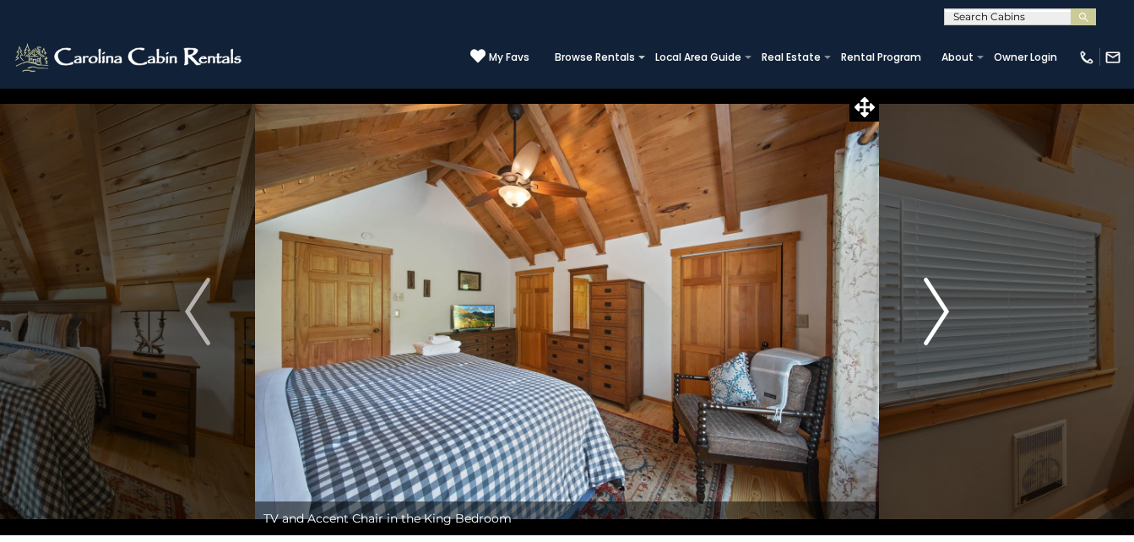
click at [942, 305] on img "Next" at bounding box center [936, 312] width 25 height 68
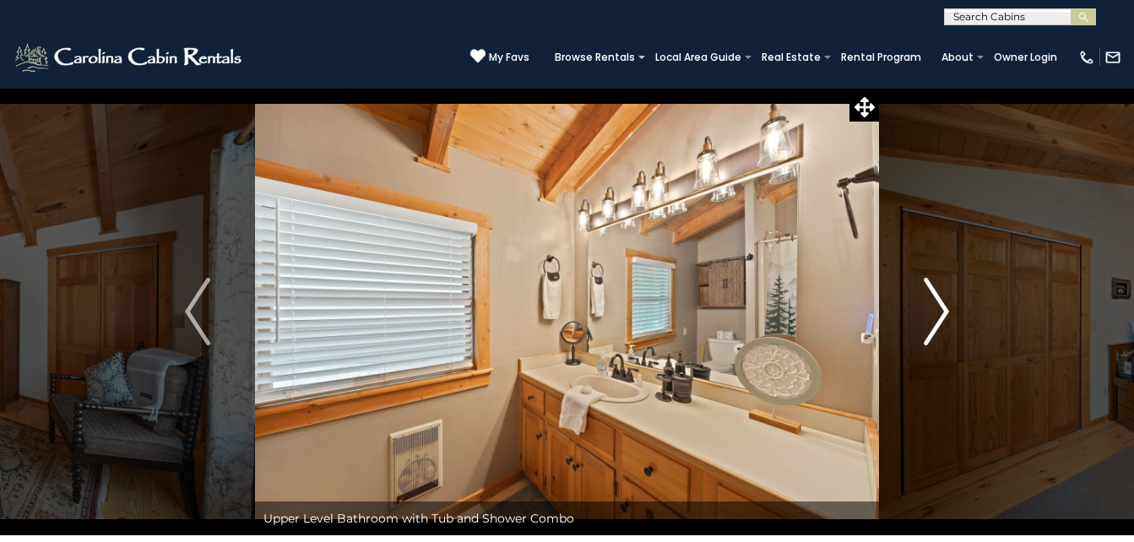
click at [942, 305] on img "Next" at bounding box center [936, 312] width 25 height 68
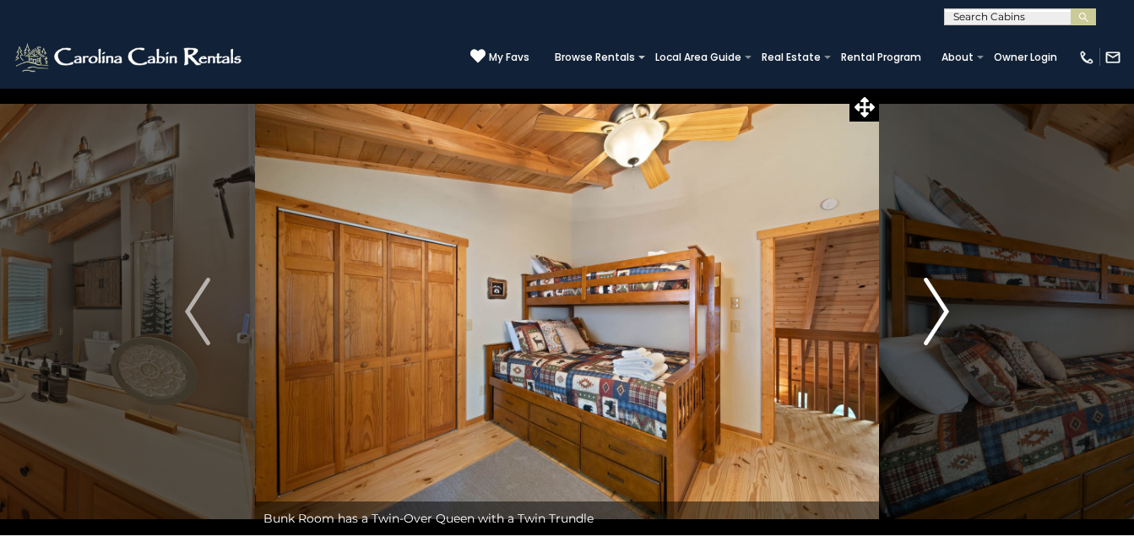
click at [942, 305] on img "Next" at bounding box center [936, 312] width 25 height 68
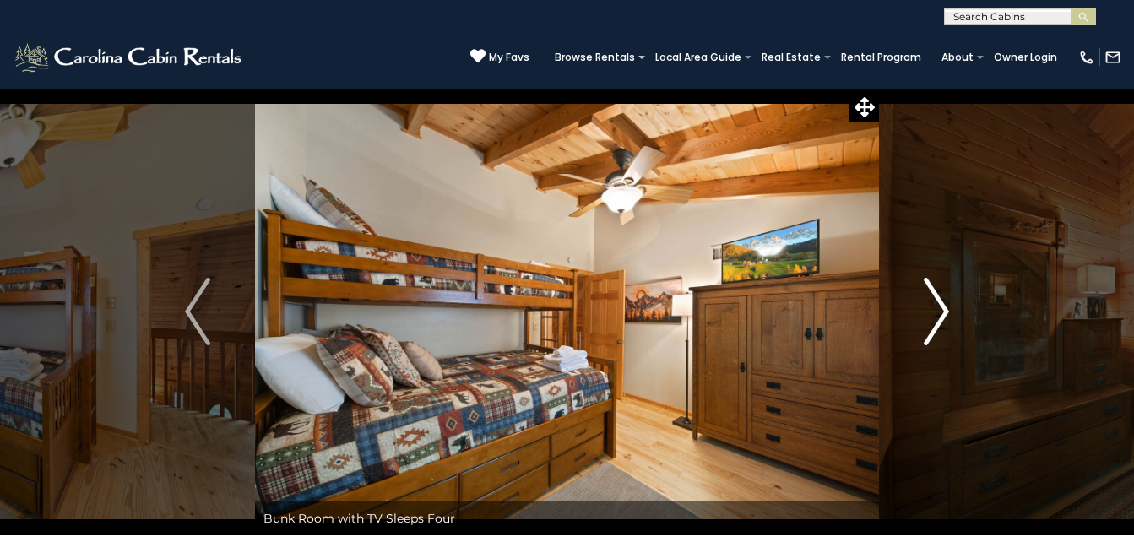
click at [942, 305] on img "Next" at bounding box center [936, 312] width 25 height 68
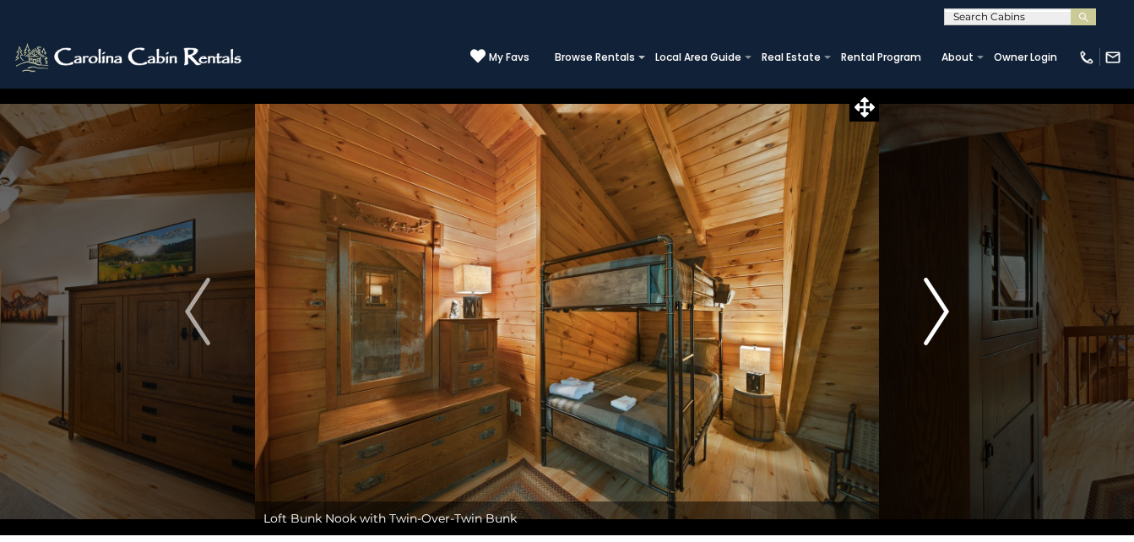
click at [942, 305] on img "Next" at bounding box center [936, 312] width 25 height 68
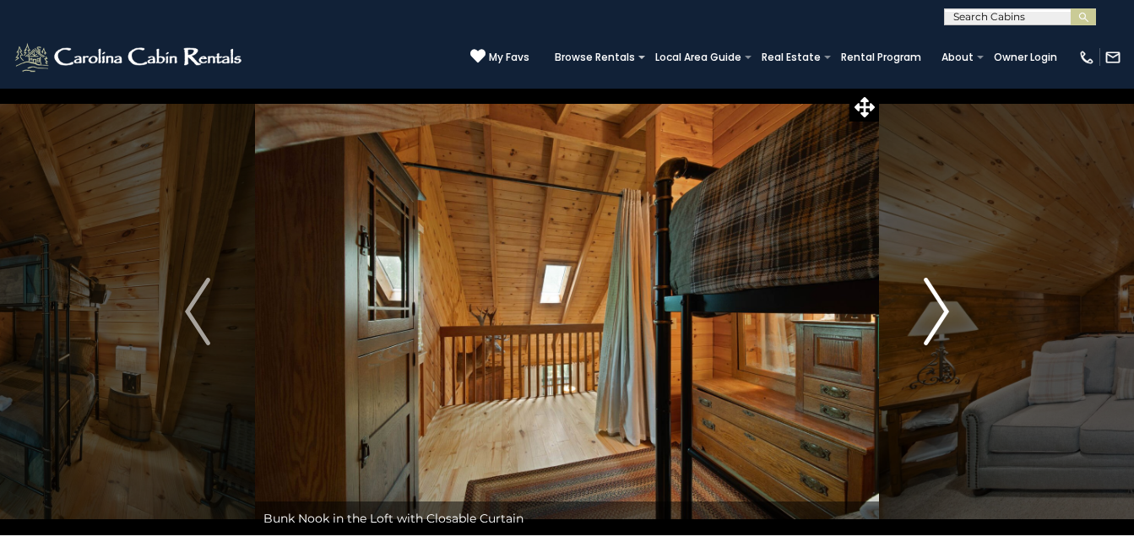
click at [942, 305] on img "Next" at bounding box center [936, 312] width 25 height 68
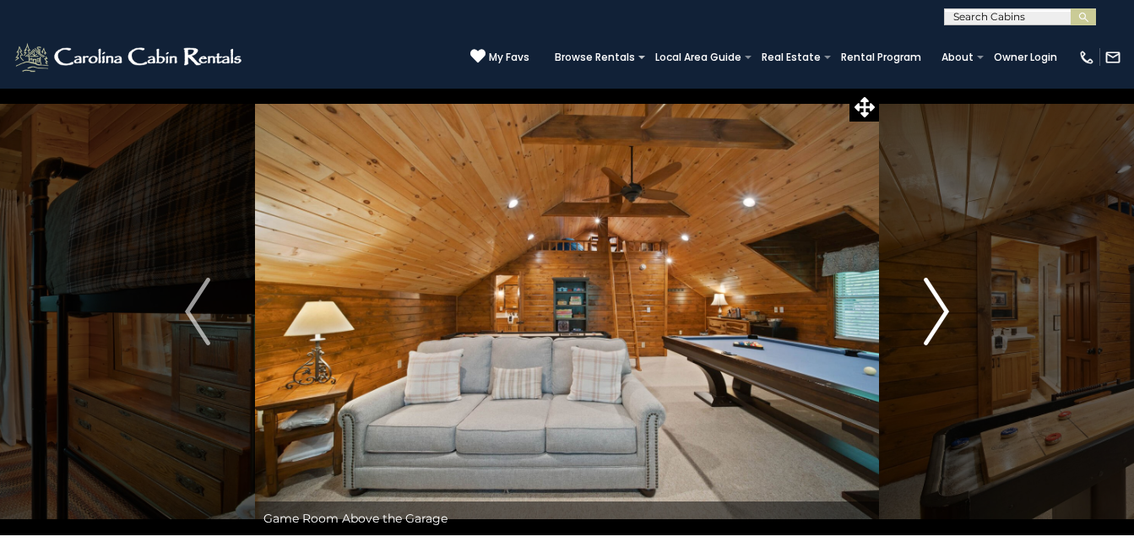
click at [942, 305] on img "Next" at bounding box center [936, 312] width 25 height 68
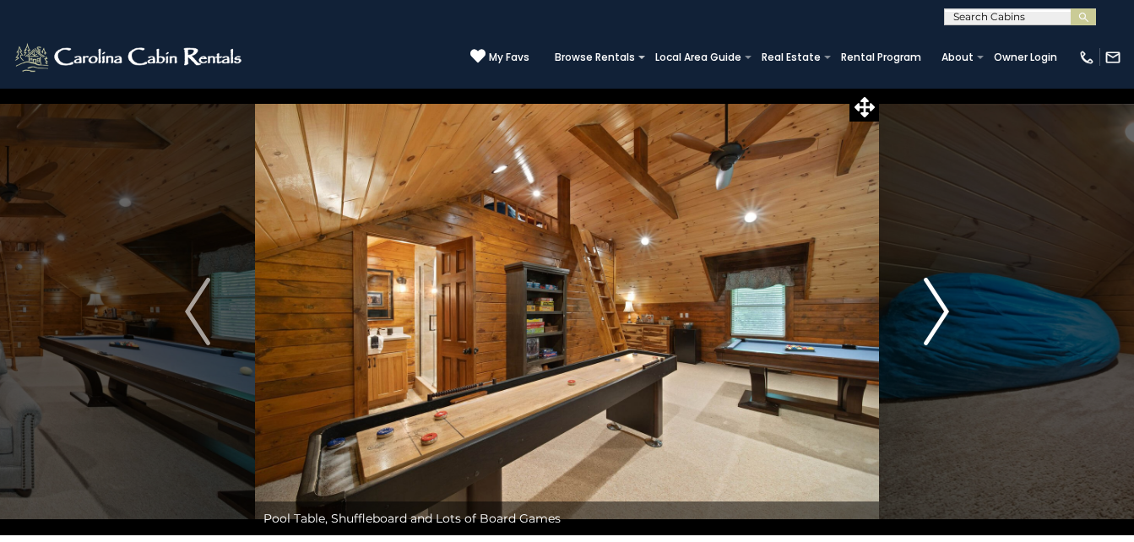
click at [942, 305] on img "Next" at bounding box center [936, 312] width 25 height 68
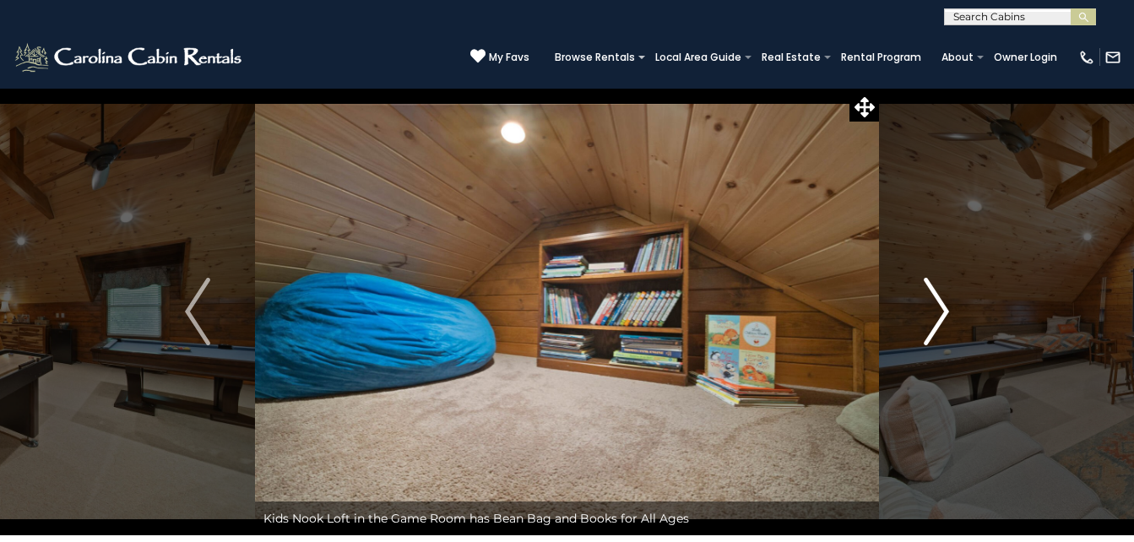
click at [942, 305] on img "Next" at bounding box center [936, 312] width 25 height 68
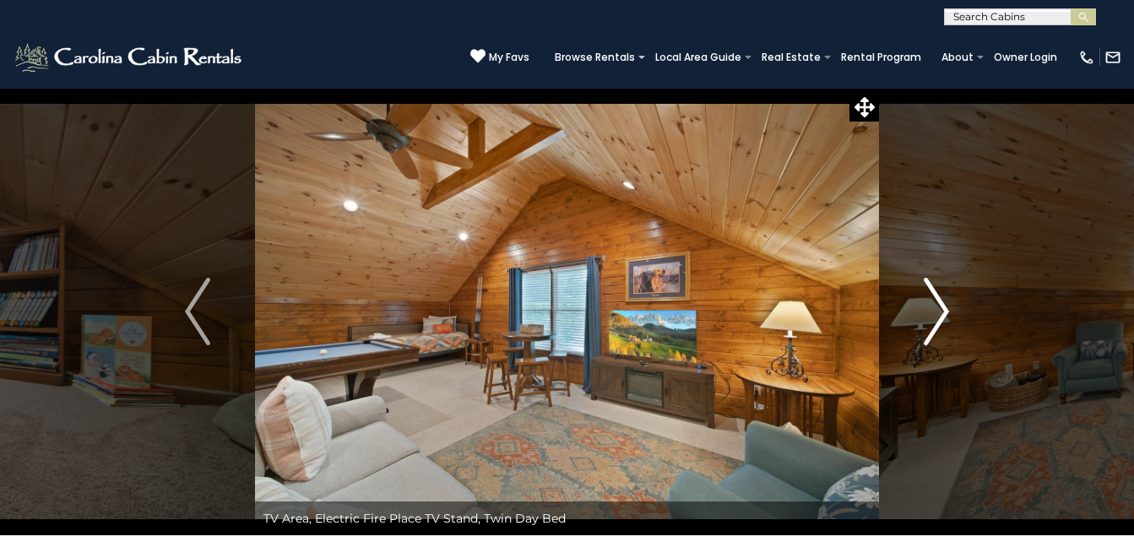
click at [942, 305] on img "Next" at bounding box center [936, 312] width 25 height 68
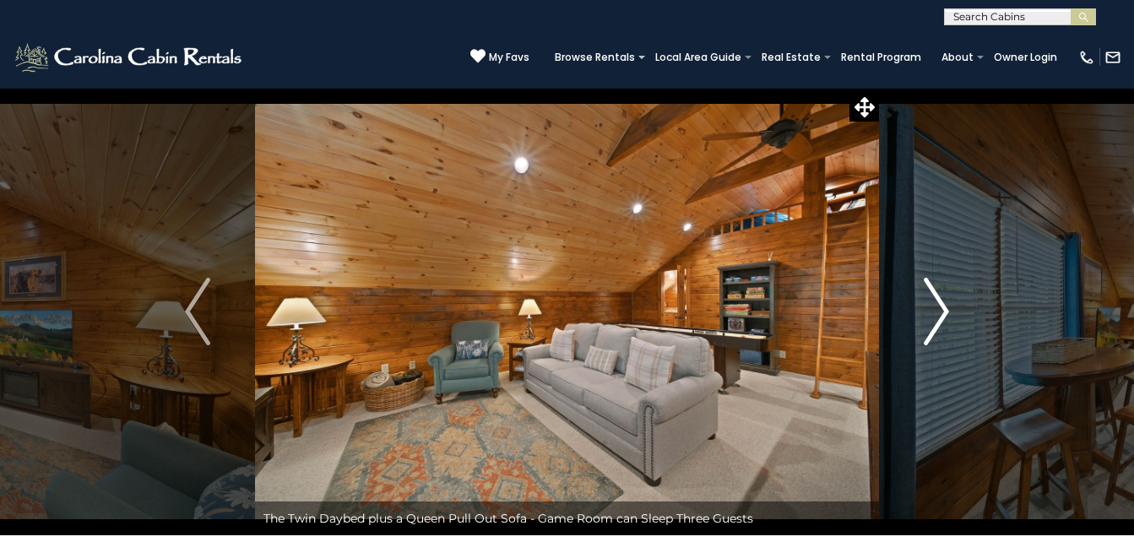
click at [942, 305] on img "Next" at bounding box center [936, 312] width 25 height 68
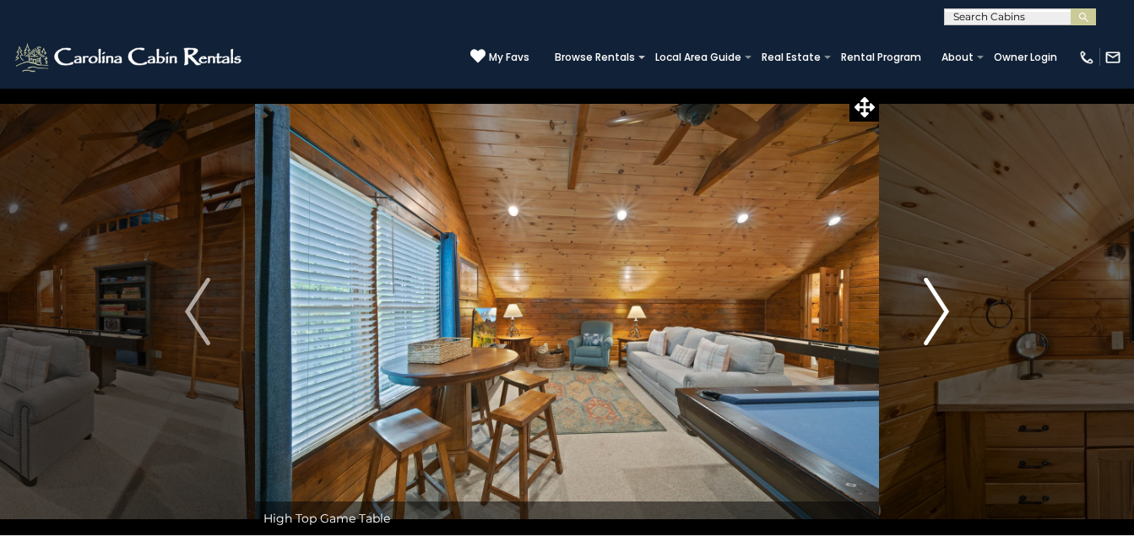
click at [942, 305] on img "Next" at bounding box center [936, 312] width 25 height 68
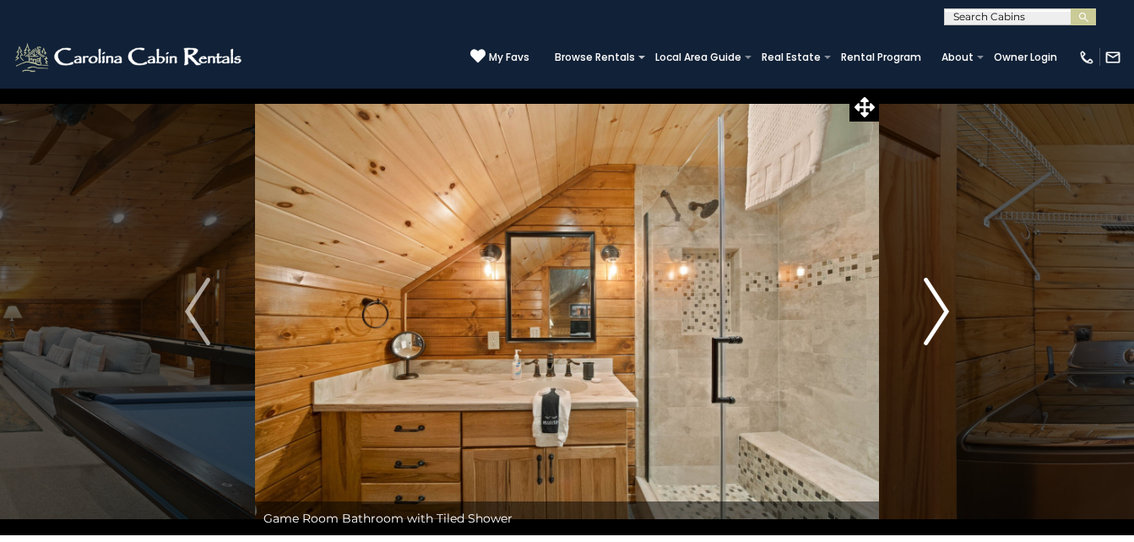
click at [942, 305] on img "Next" at bounding box center [936, 312] width 25 height 68
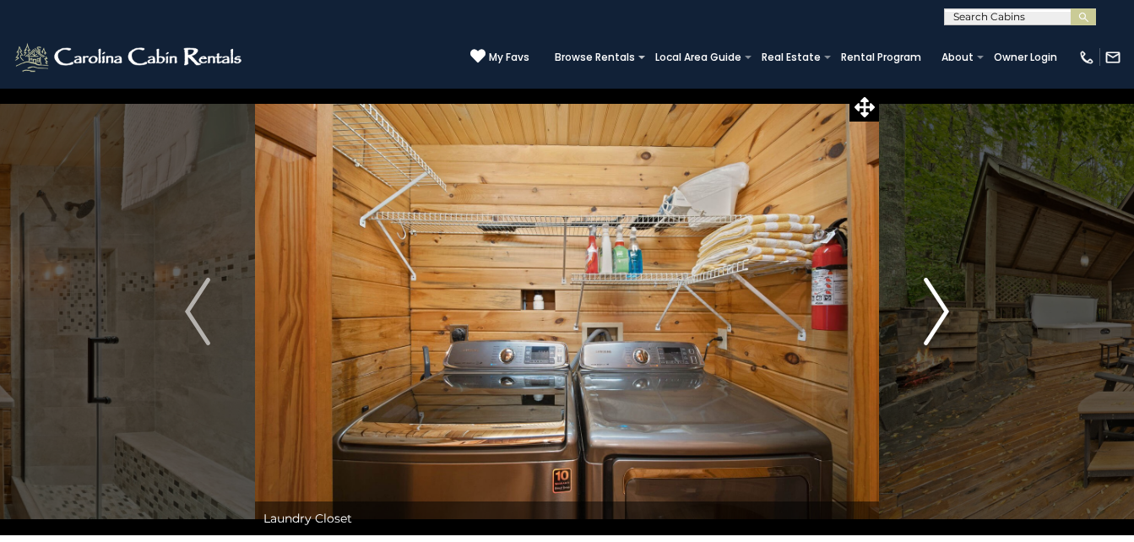
click at [942, 305] on img "Next" at bounding box center [936, 312] width 25 height 68
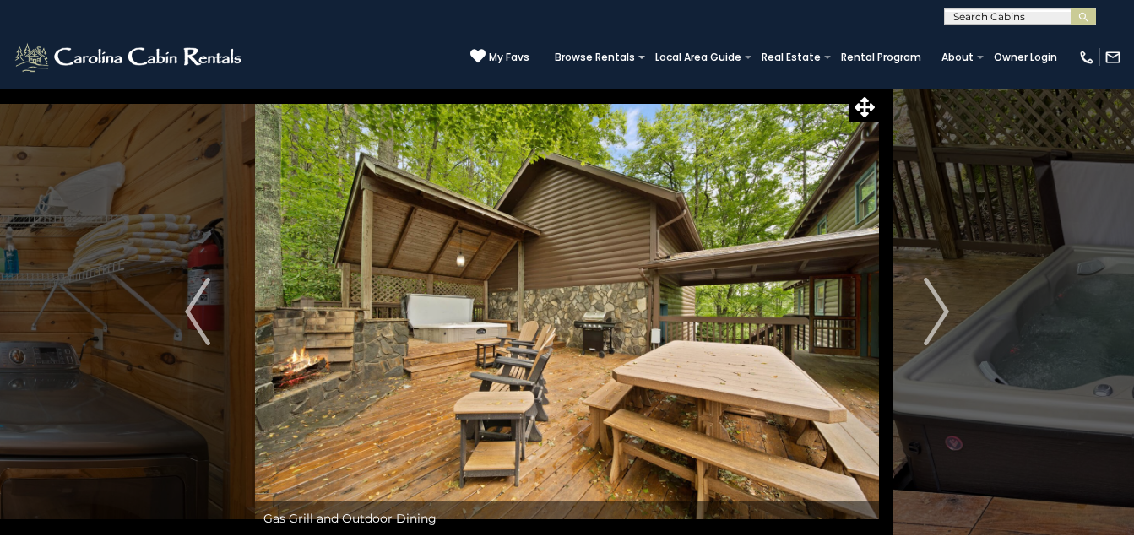
click at [551, 299] on img at bounding box center [567, 312] width 624 height 448
click at [942, 301] on img "Next" at bounding box center [936, 312] width 25 height 68
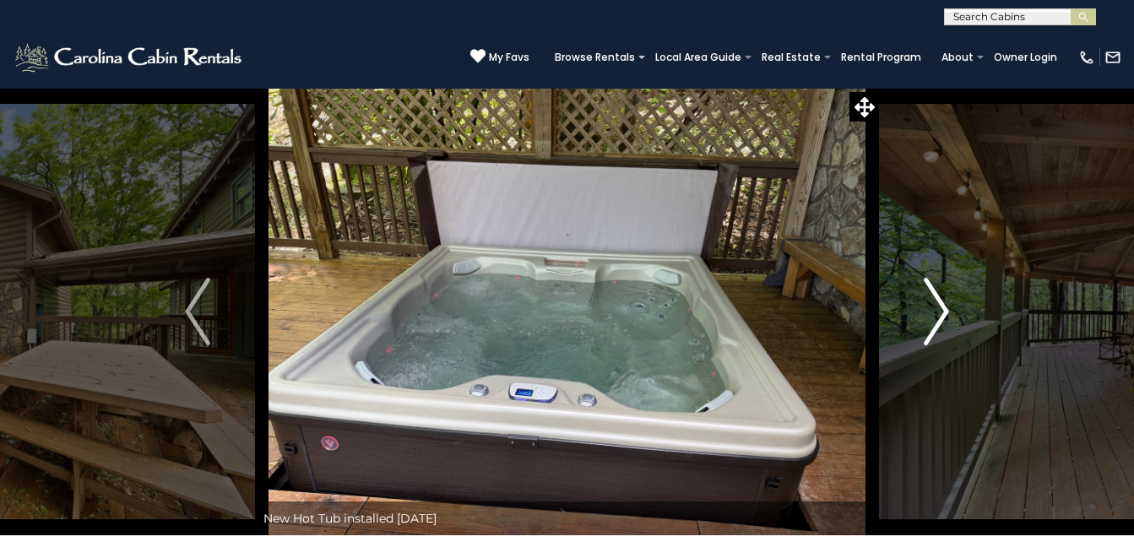
click at [942, 301] on img "Next" at bounding box center [936, 312] width 25 height 68
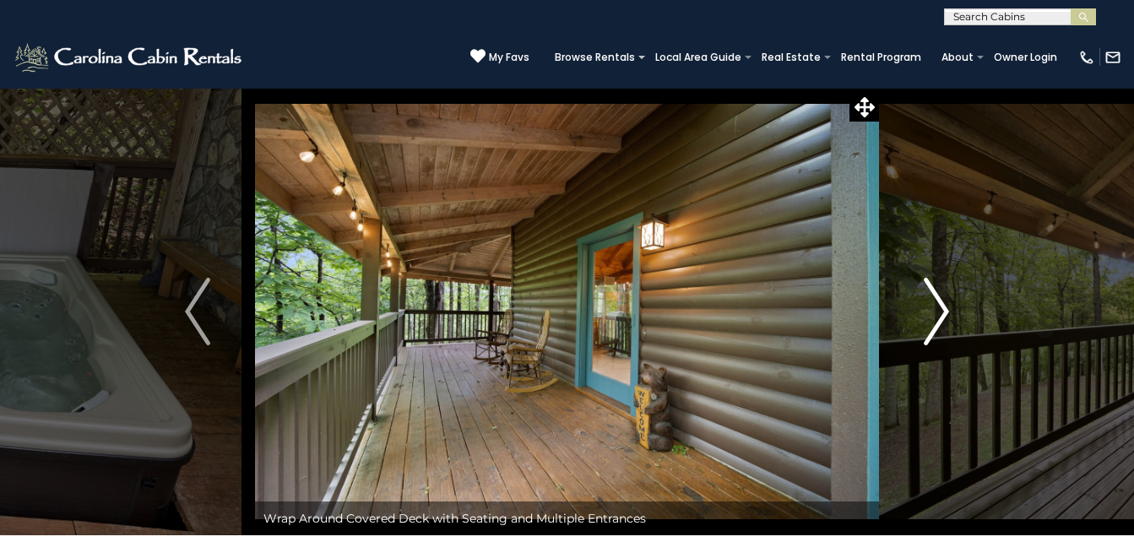
click at [942, 301] on img "Next" at bounding box center [936, 312] width 25 height 68
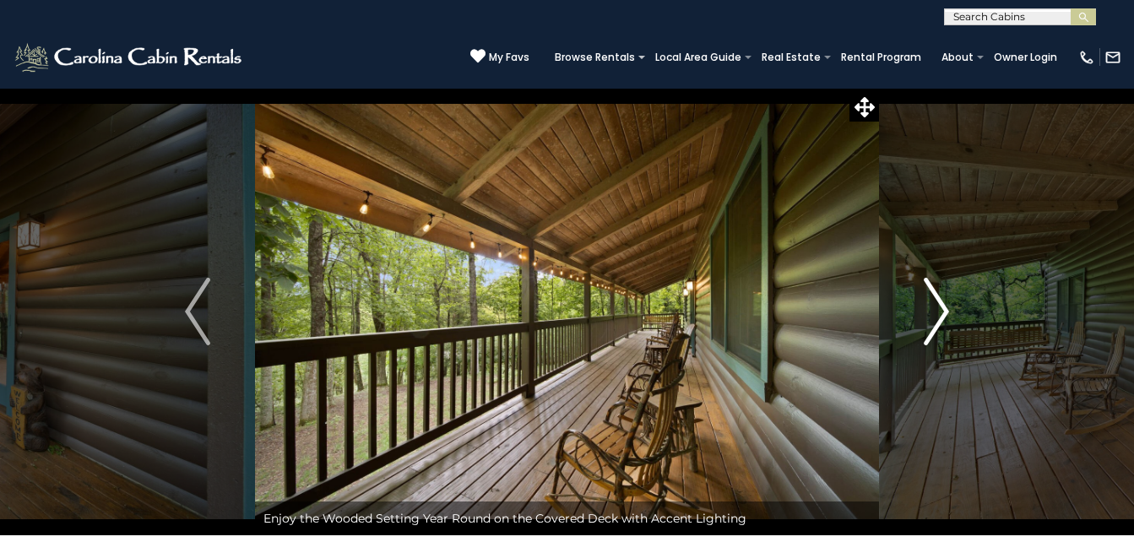
click at [942, 301] on img "Next" at bounding box center [936, 312] width 25 height 68
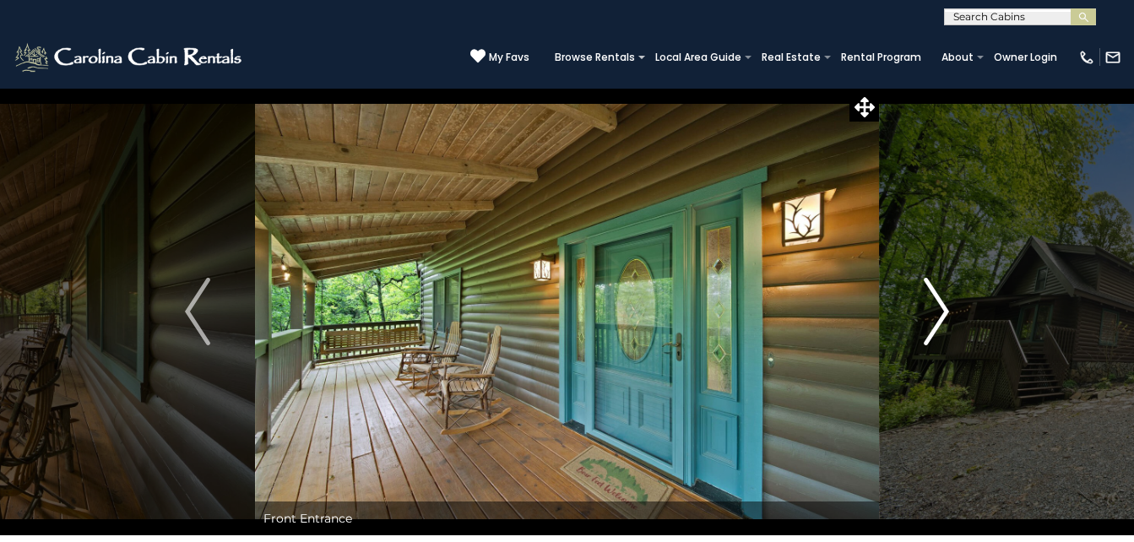
click at [942, 301] on img "Next" at bounding box center [936, 312] width 25 height 68
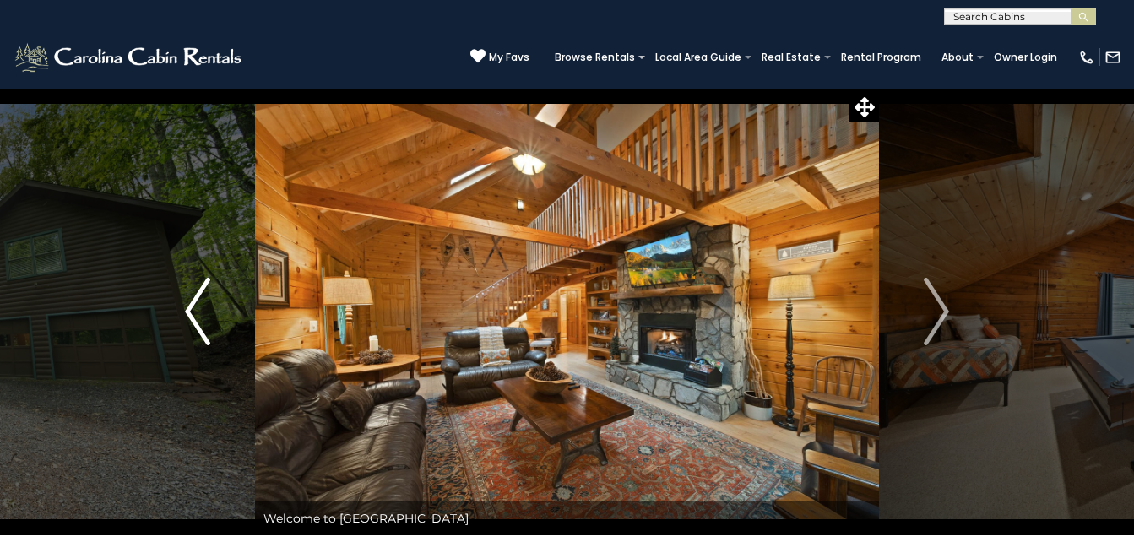
click at [194, 303] on img "Previous" at bounding box center [197, 312] width 25 height 68
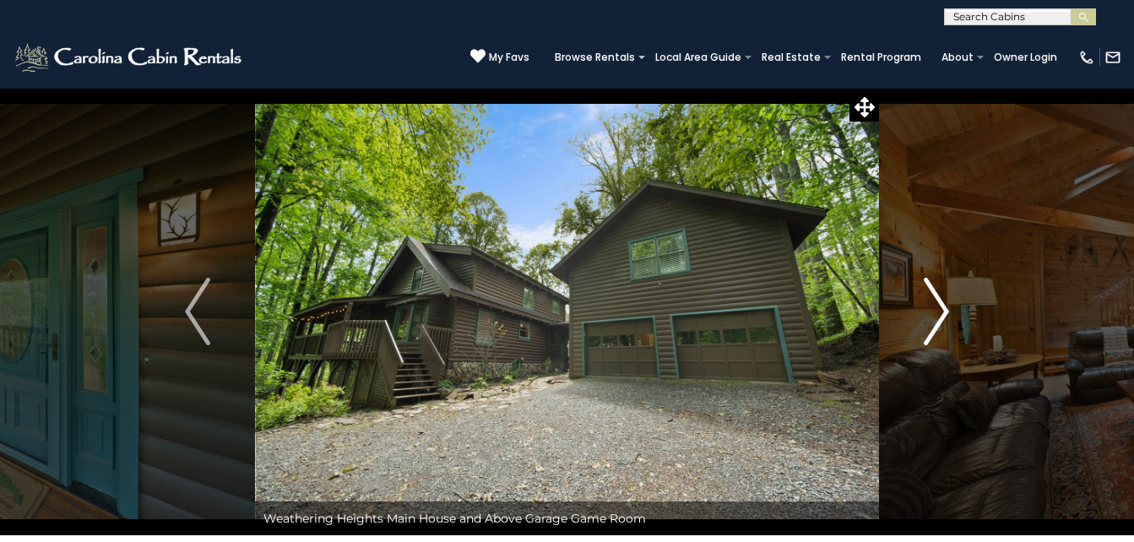
click at [935, 304] on img "Next" at bounding box center [936, 312] width 25 height 68
